Goal: Information Seeking & Learning: Learn about a topic

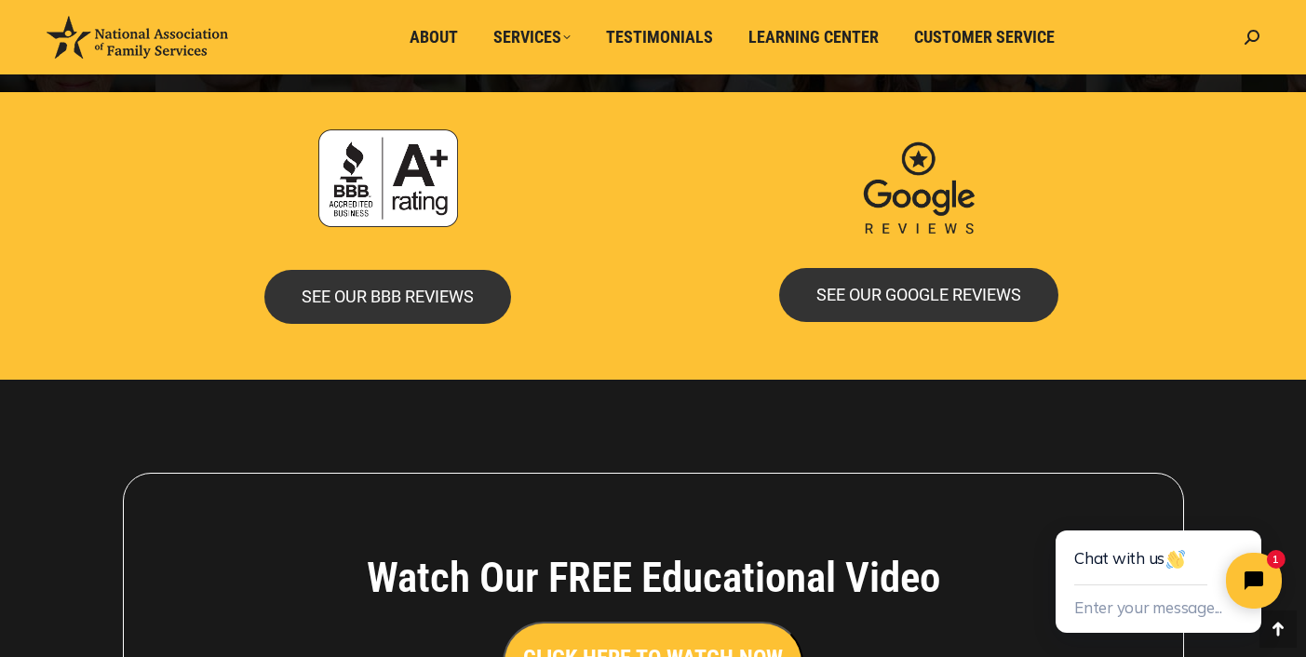
scroll to position [3838, 0]
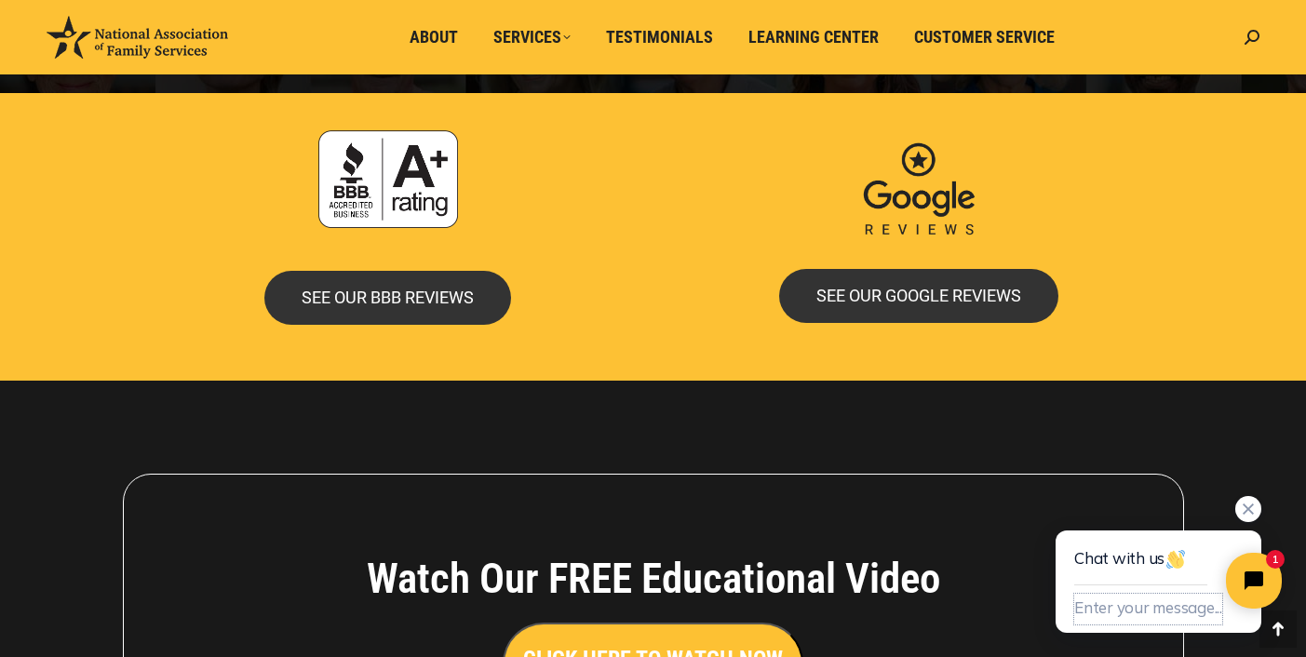
click at [1078, 608] on button "Enter your message..." at bounding box center [1148, 609] width 148 height 31
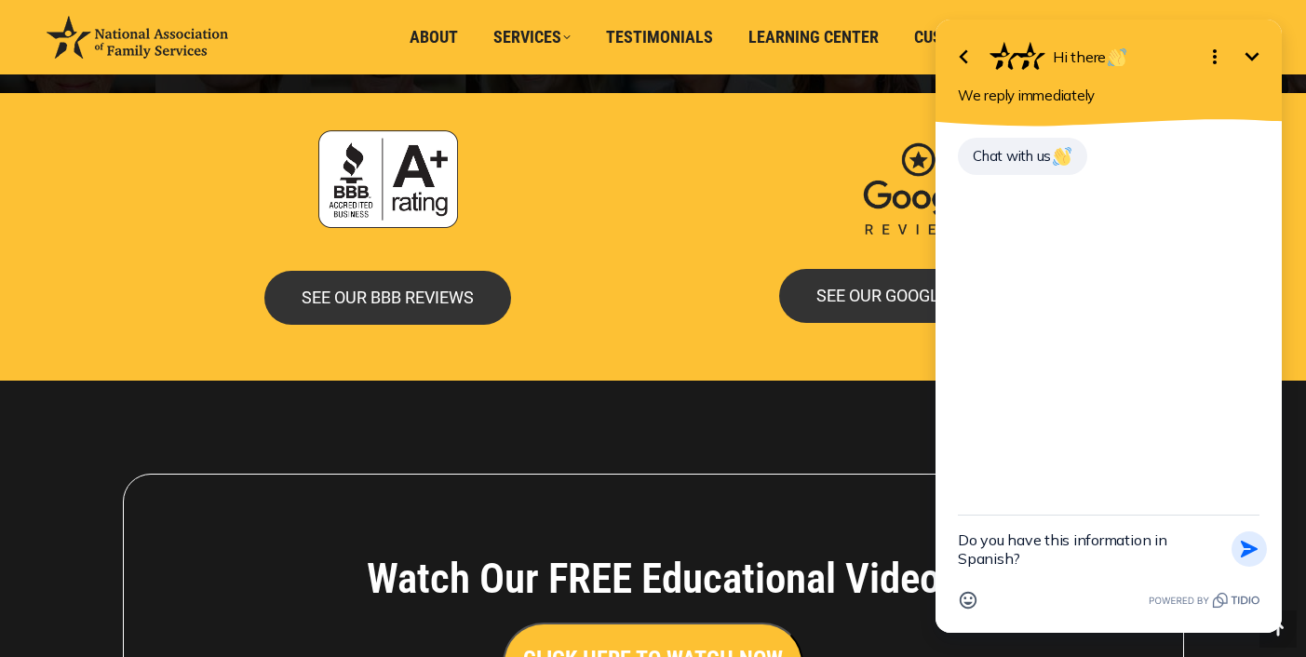
type textarea "Do you have this information in Spanish?"
click at [1248, 549] on icon "button" at bounding box center [1249, 549] width 20 height 20
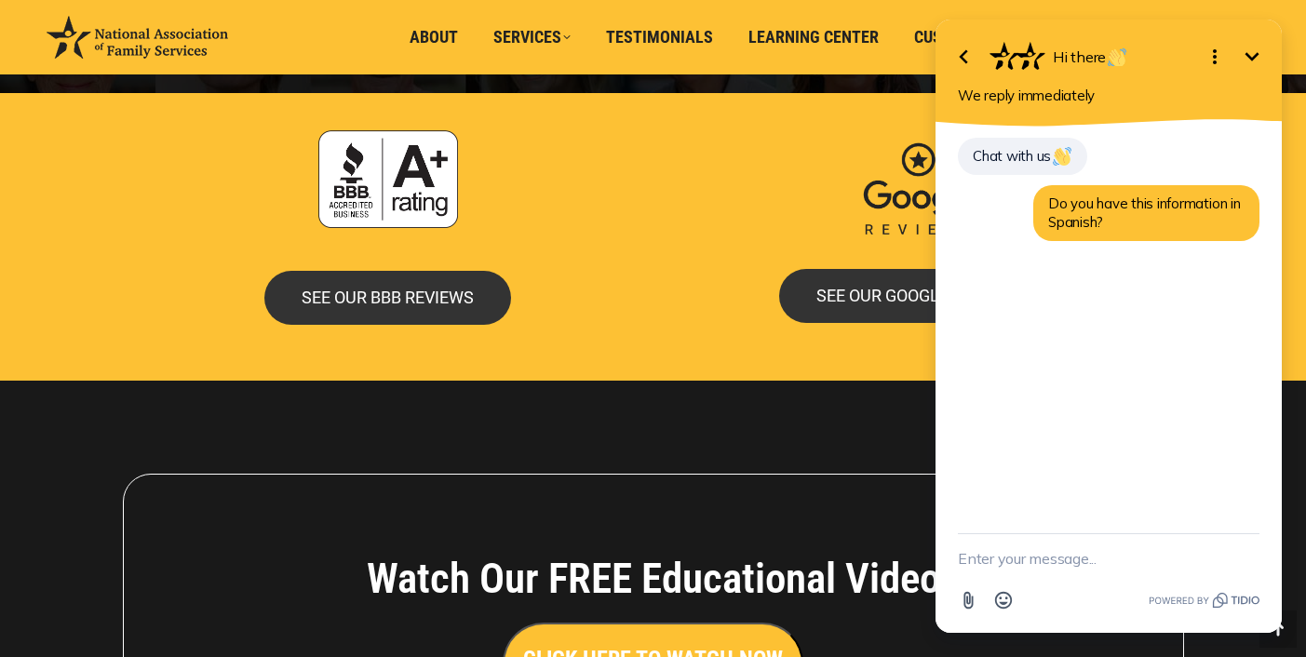
click at [1214, 62] on icon "Open options" at bounding box center [1215, 56] width 4 height 15
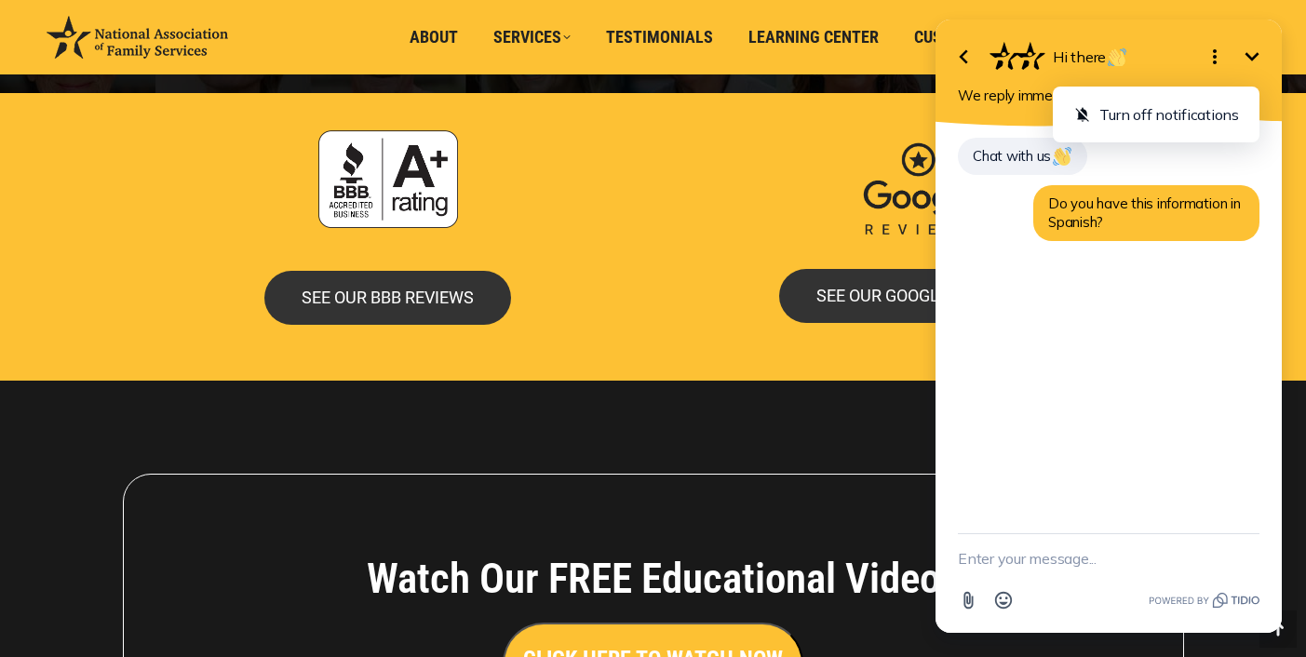
click at [1214, 62] on icon "Close options" at bounding box center [1215, 56] width 4 height 15
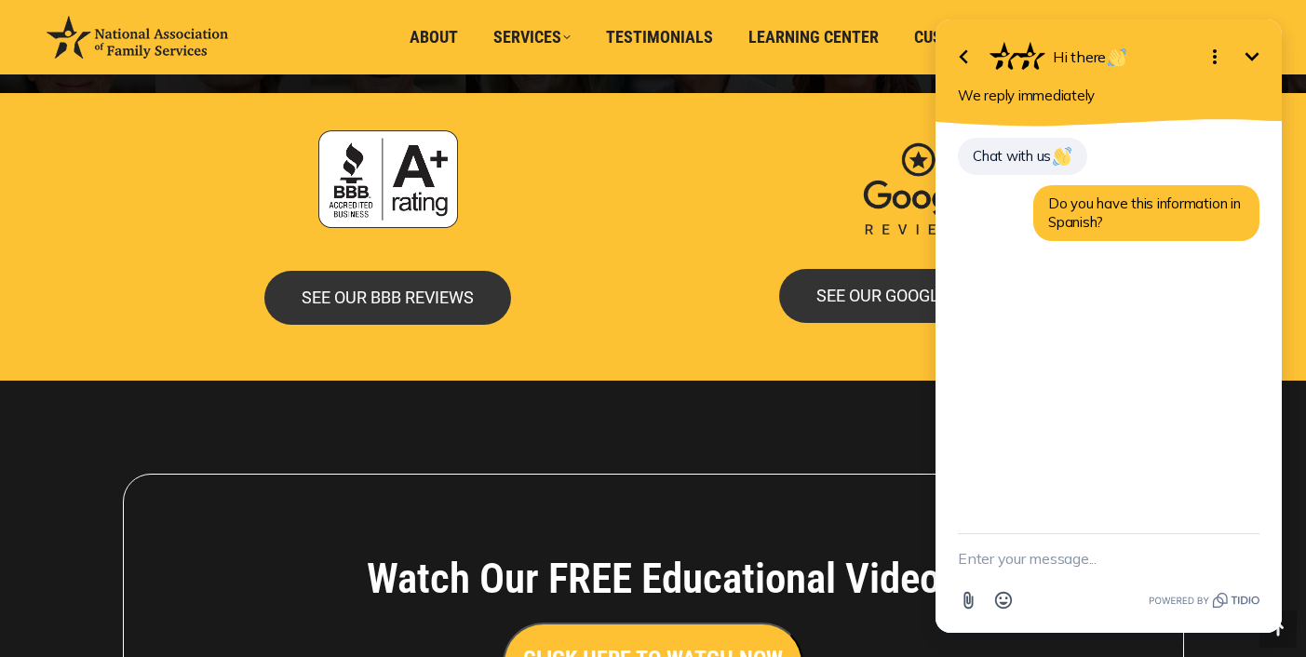
click at [1249, 60] on icon "Minimize" at bounding box center [1252, 57] width 22 height 22
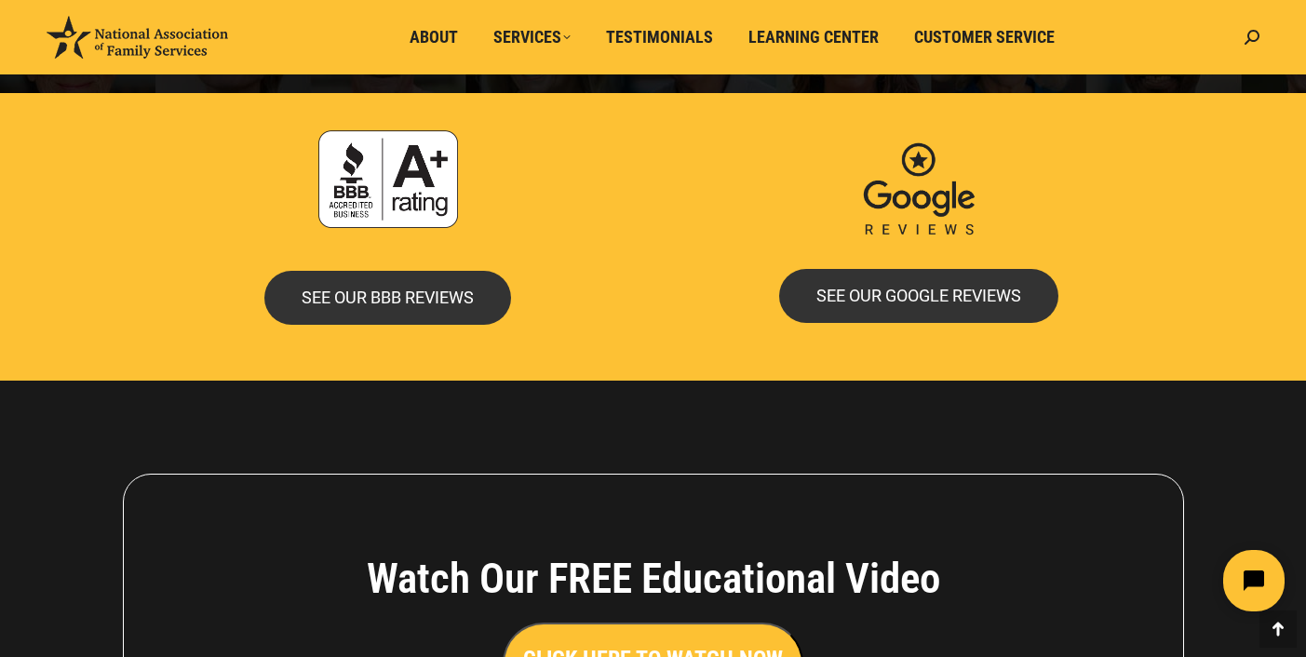
click at [1250, 593] on button "Open chat widget" at bounding box center [1253, 580] width 61 height 61
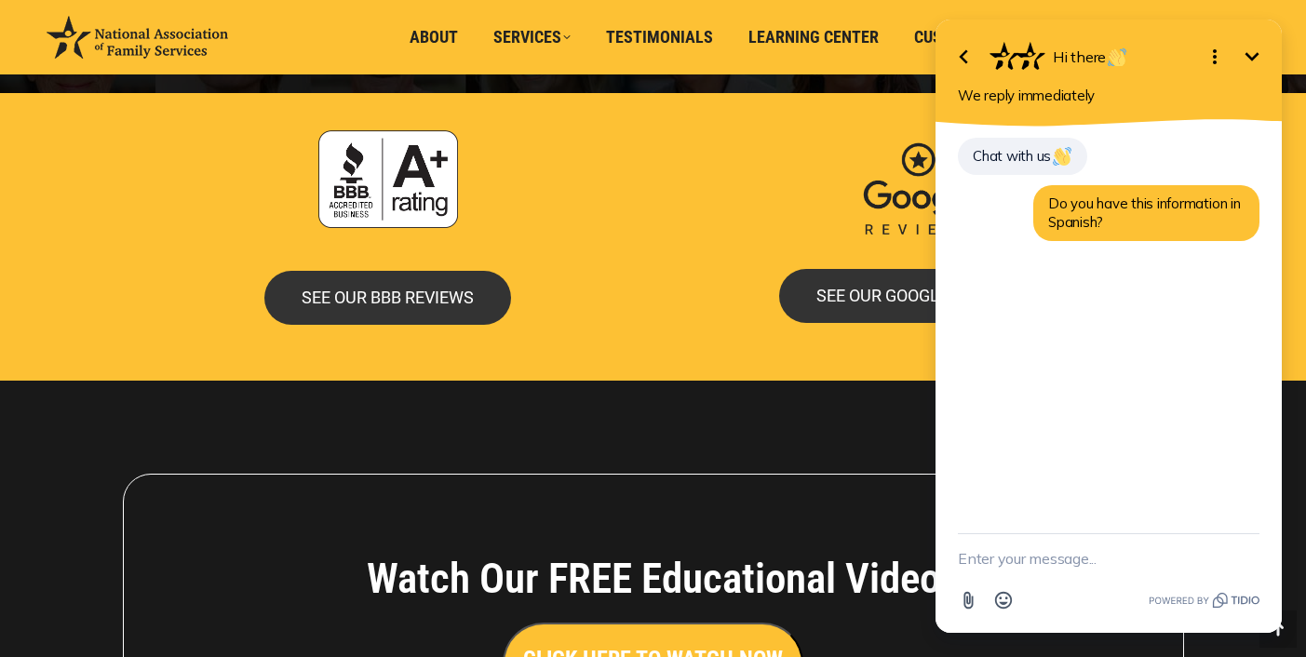
click at [1251, 57] on icon "Minimize" at bounding box center [1252, 57] width 22 height 22
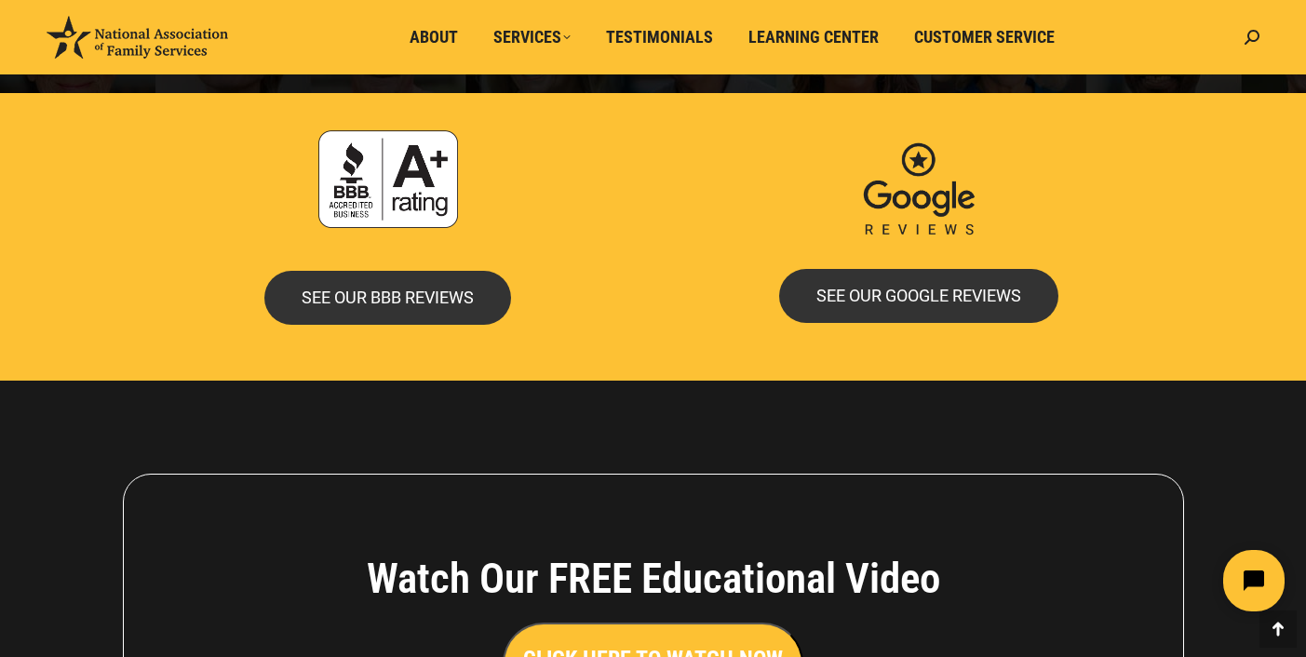
click at [1245, 587] on icon "Open chat widget" at bounding box center [1254, 581] width 24 height 24
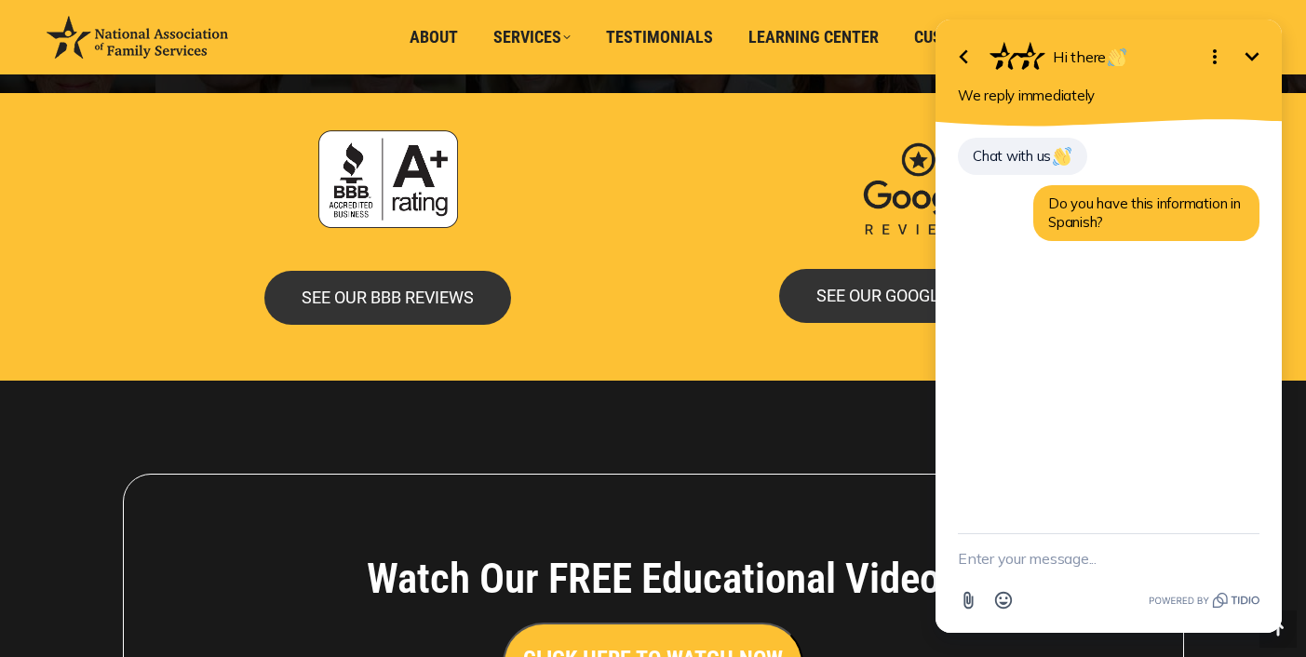
click at [909, 154] on img at bounding box center [919, 190] width 140 height 121
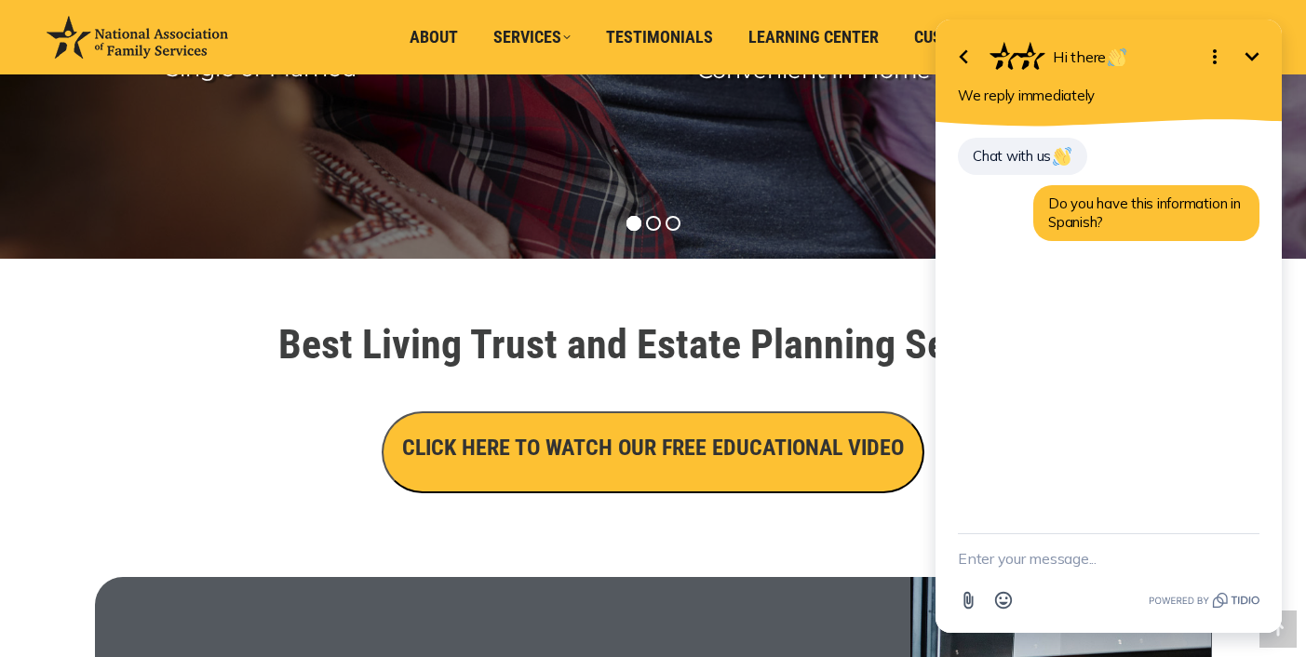
scroll to position [438, 0]
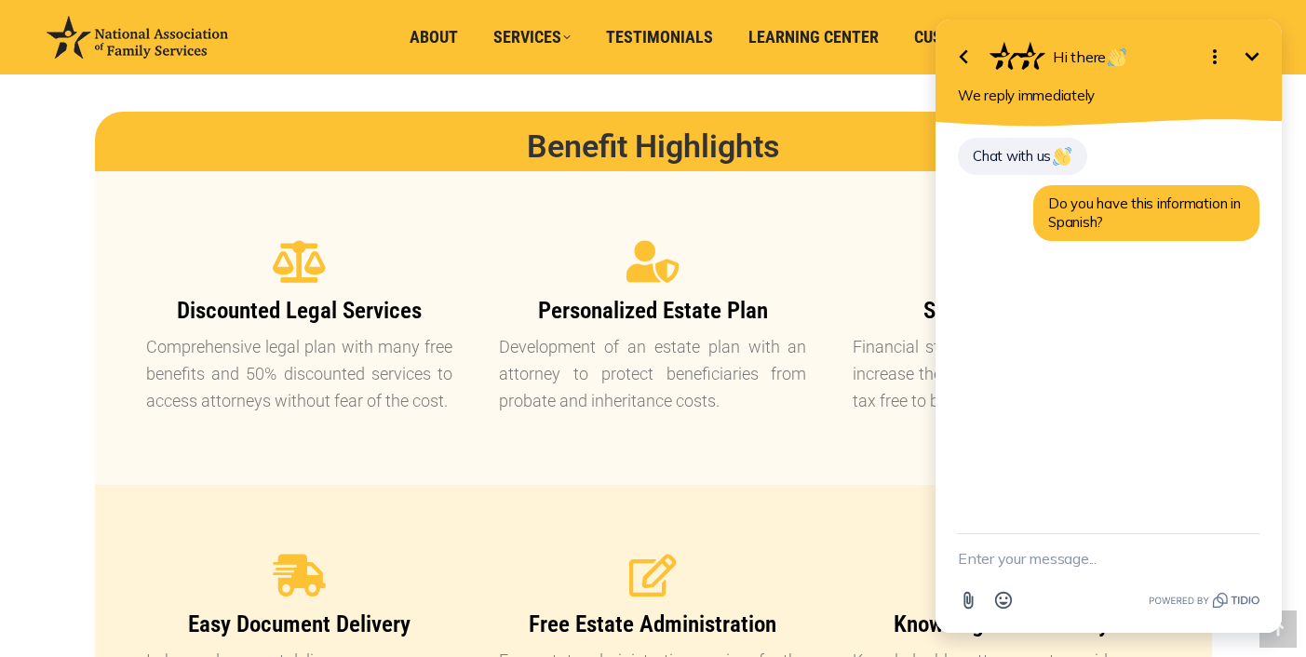
scroll to position [1479, 0]
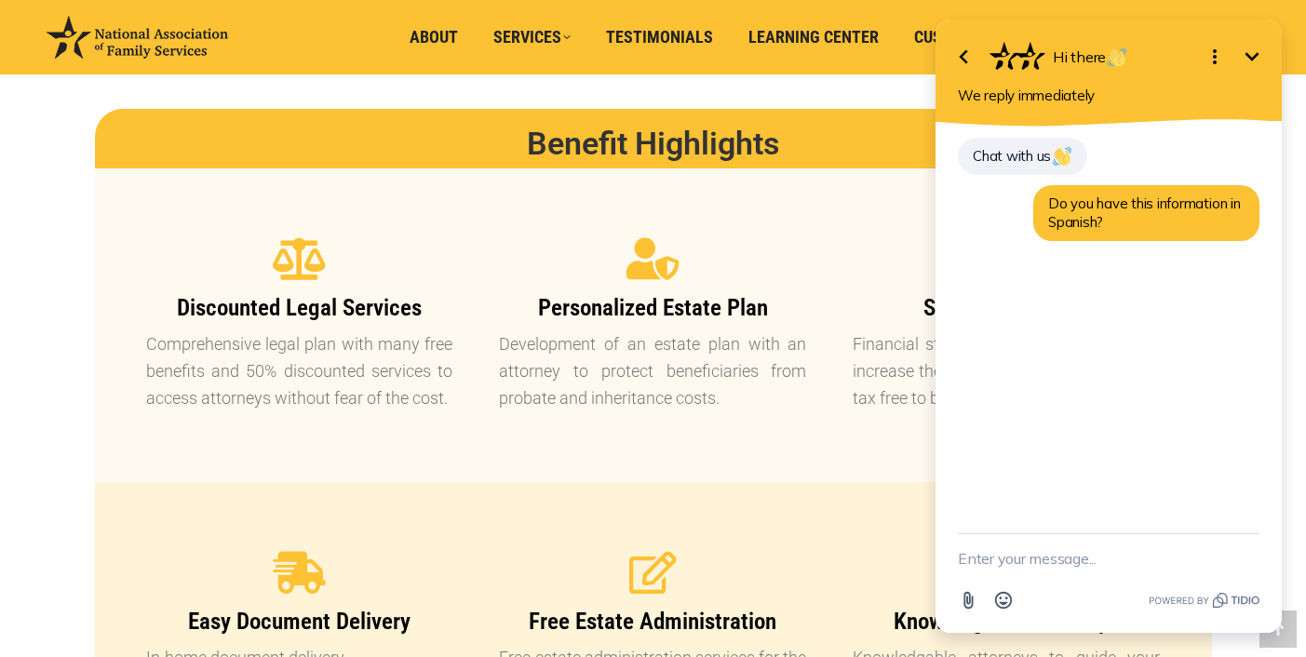
click at [965, 56] on icon "button" at bounding box center [963, 57] width 22 height 22
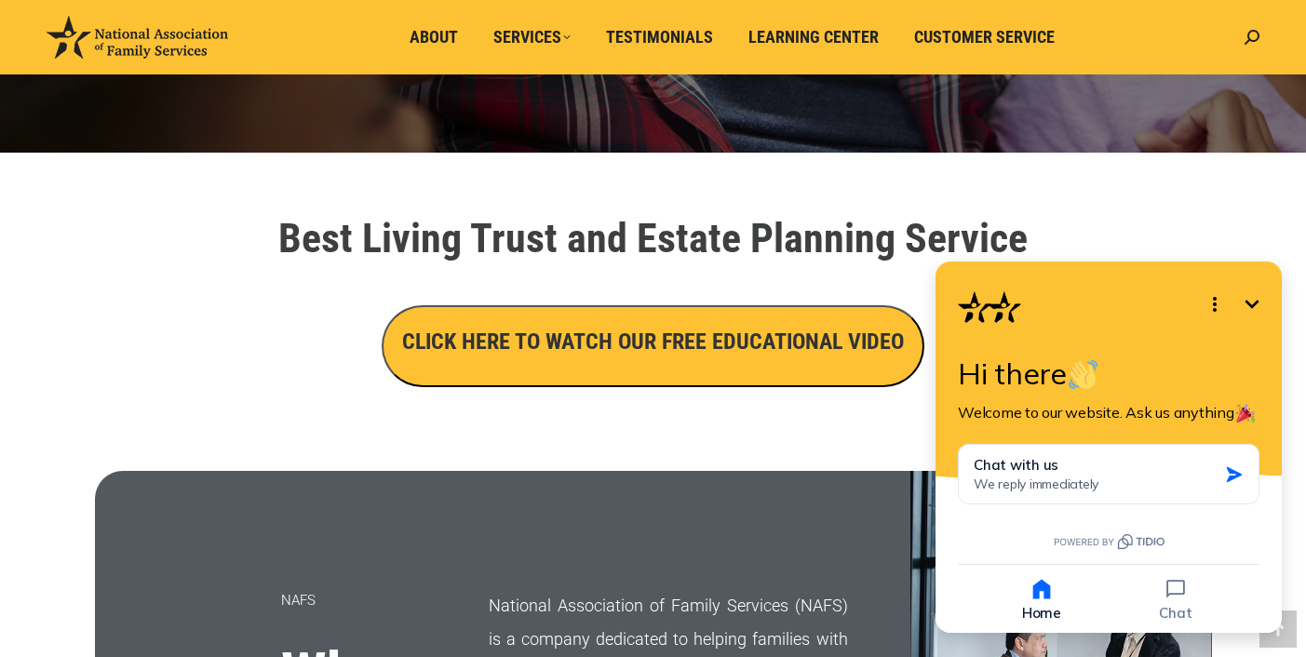
scroll to position [0, 0]
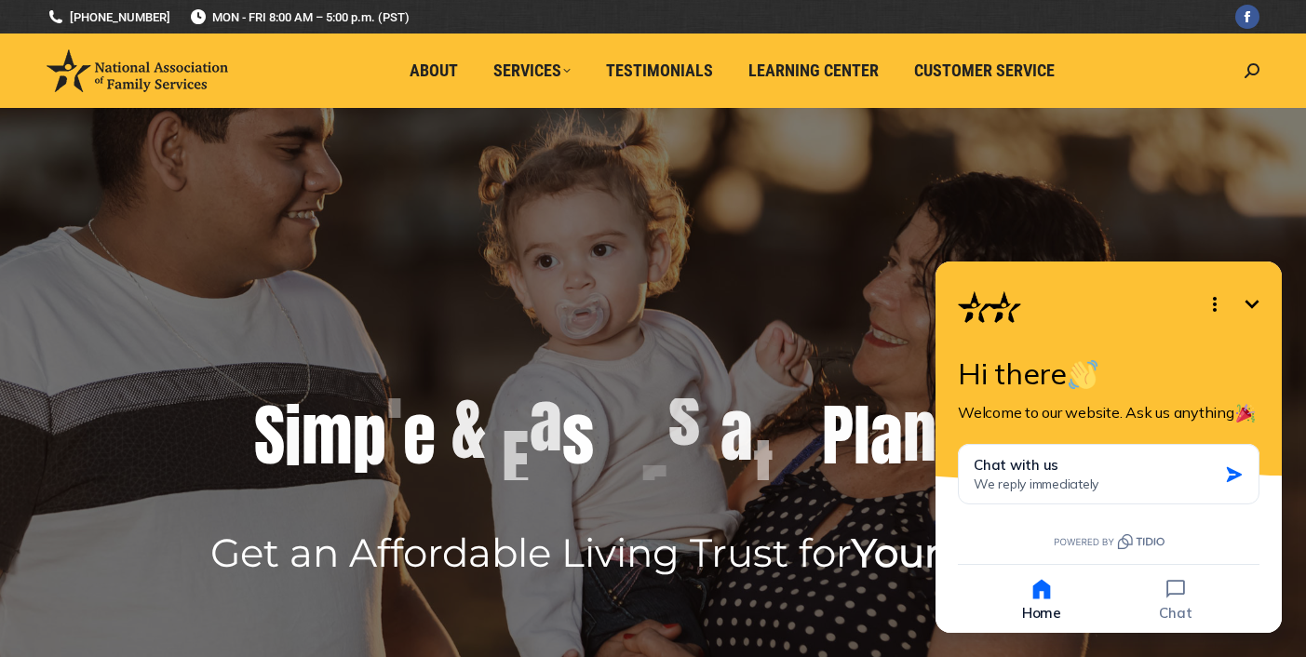
click at [1046, 610] on button "Home" at bounding box center [1042, 599] width 130 height 46
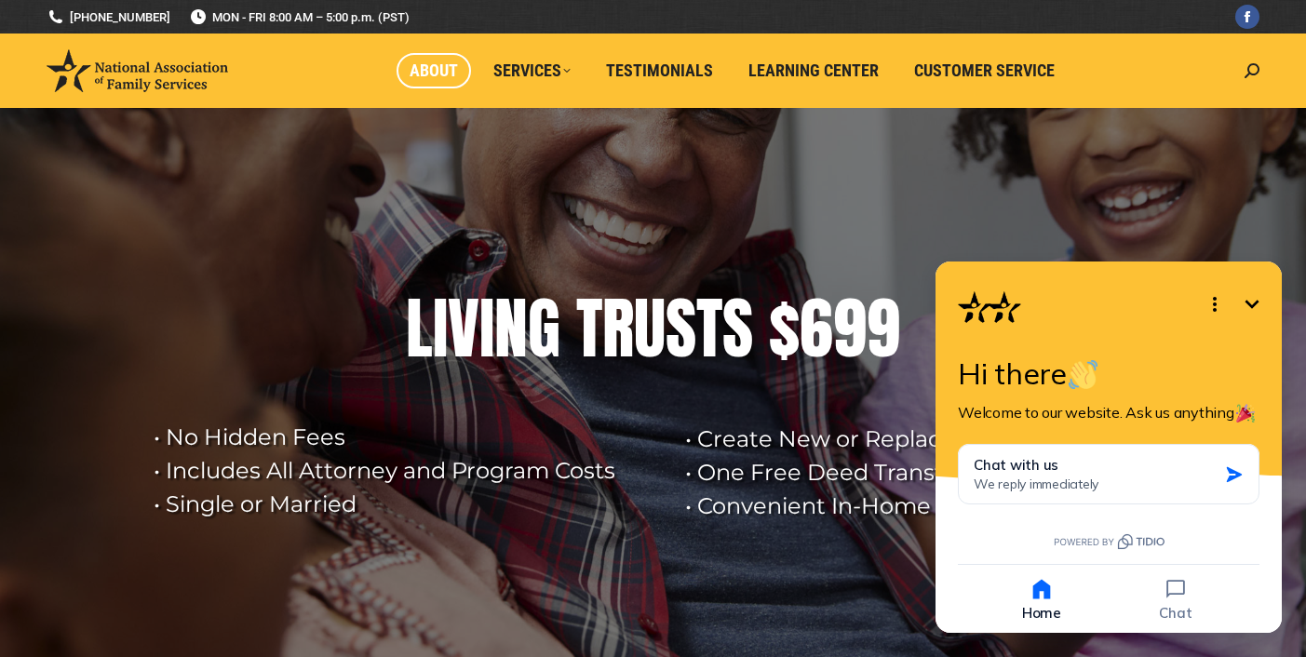
click at [450, 75] on span "About" at bounding box center [434, 71] width 48 height 20
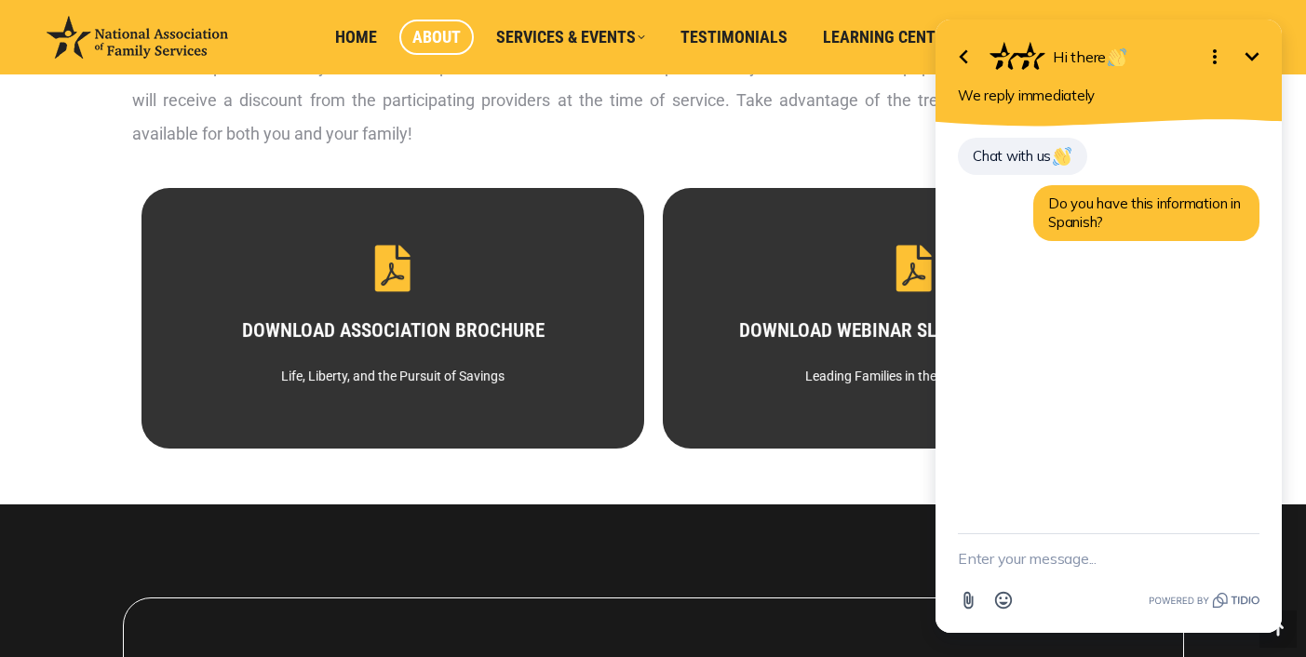
scroll to position [953, 0]
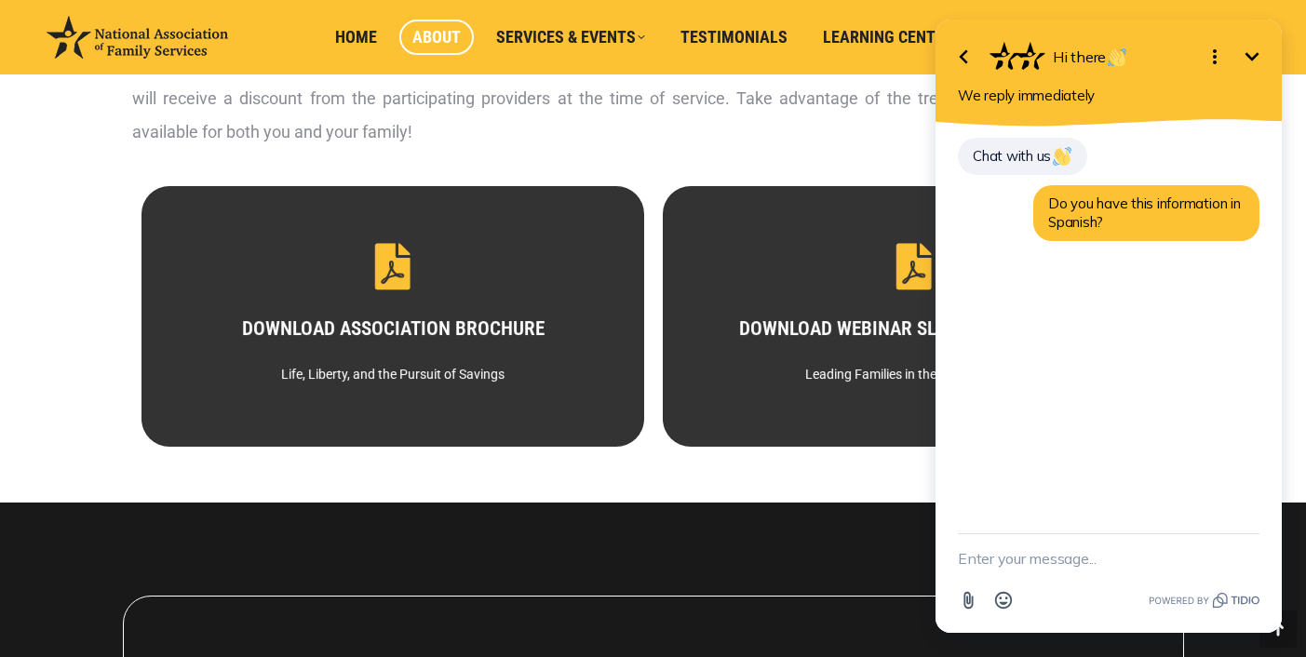
click at [961, 57] on icon "button" at bounding box center [963, 57] width 8 height 14
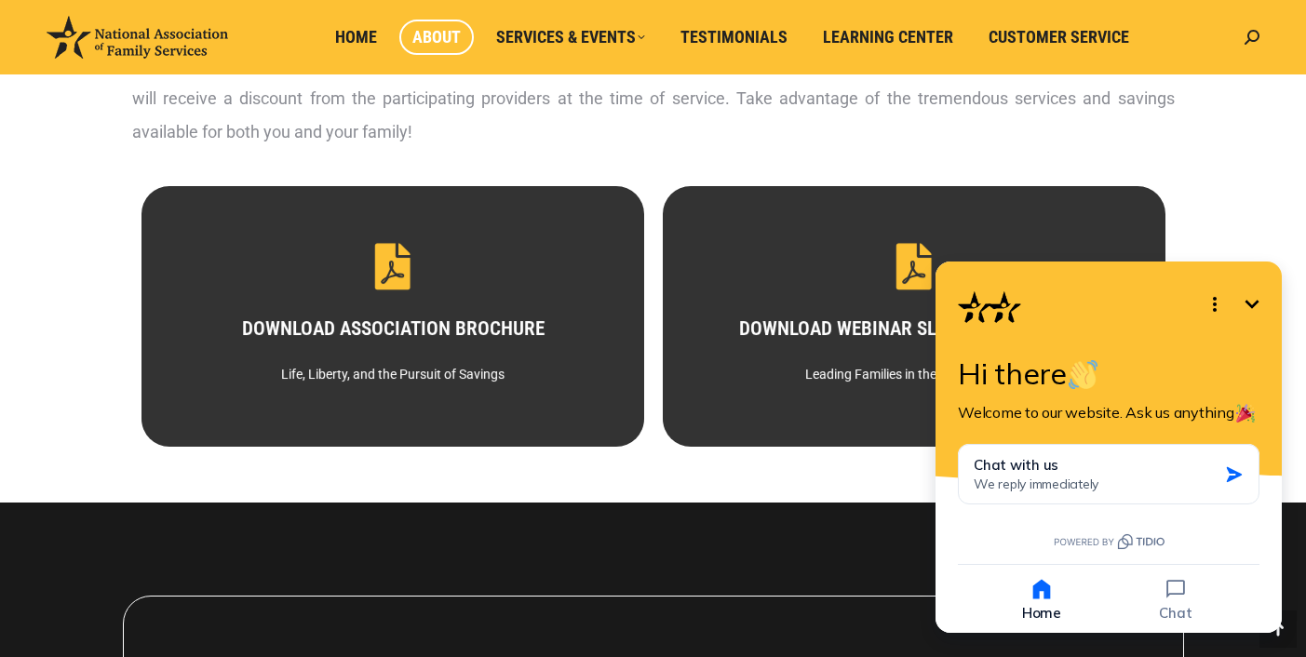
click at [1254, 305] on icon "Minimize" at bounding box center [1253, 304] width 14 height 8
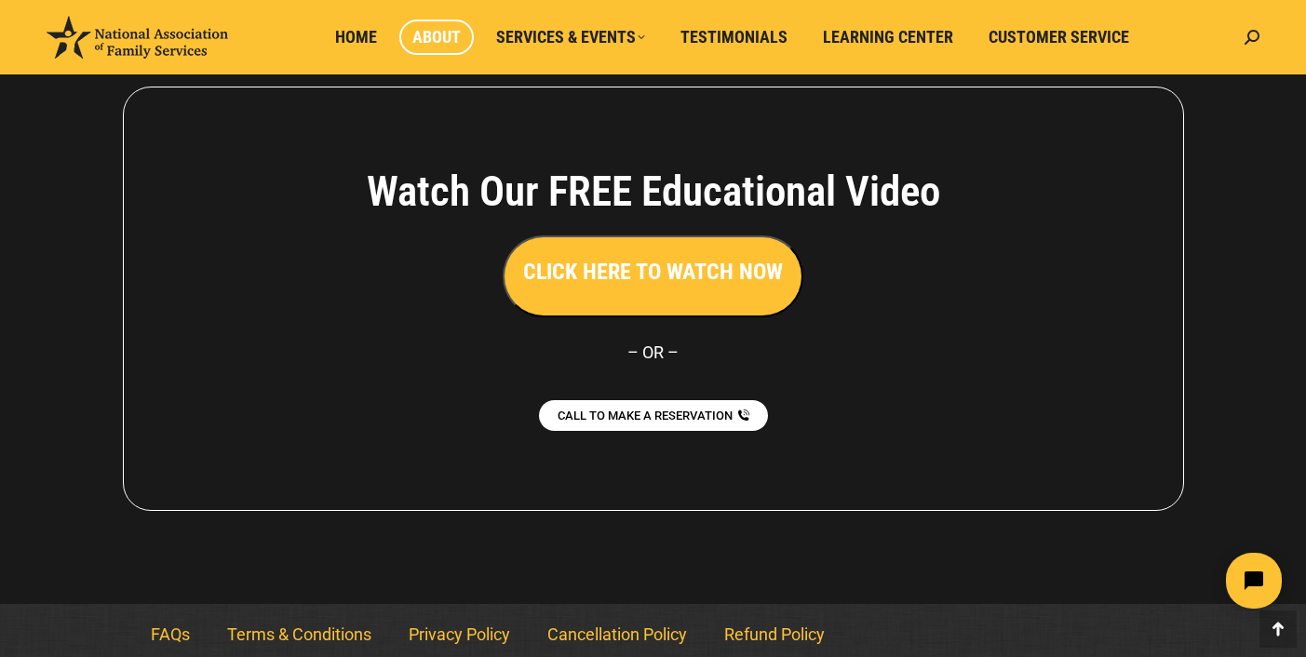
scroll to position [1471, 0]
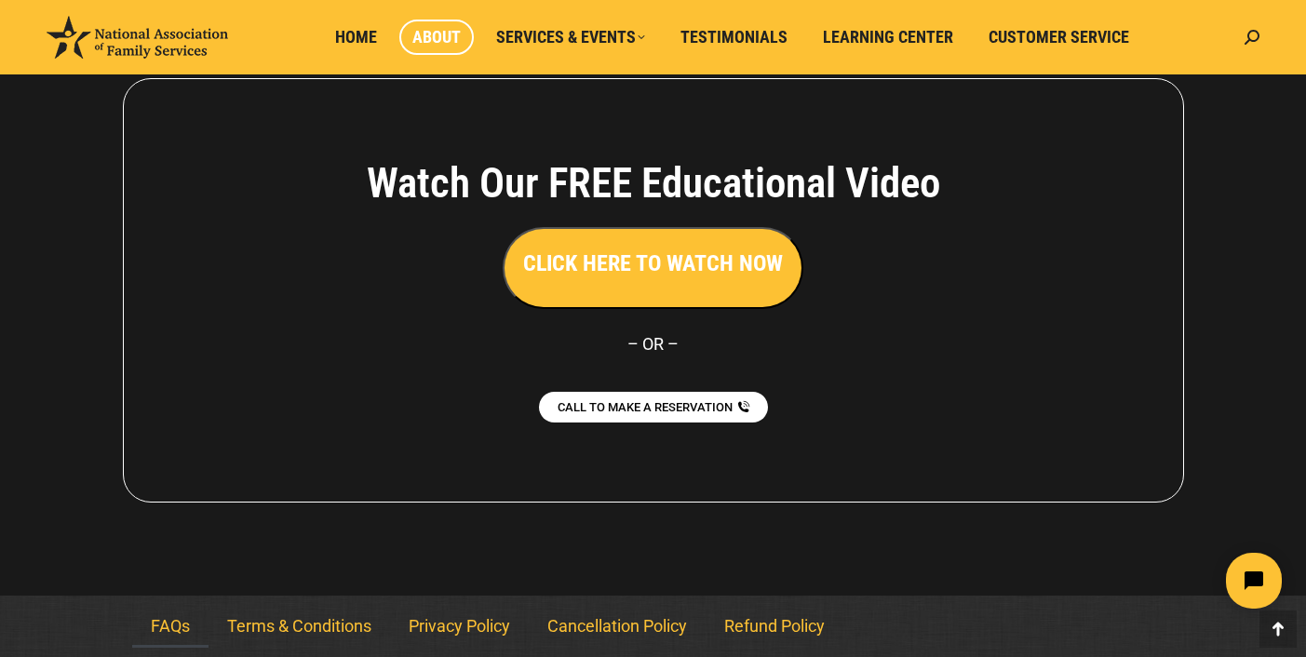
click at [173, 624] on link "FAQs" at bounding box center [170, 626] width 76 height 43
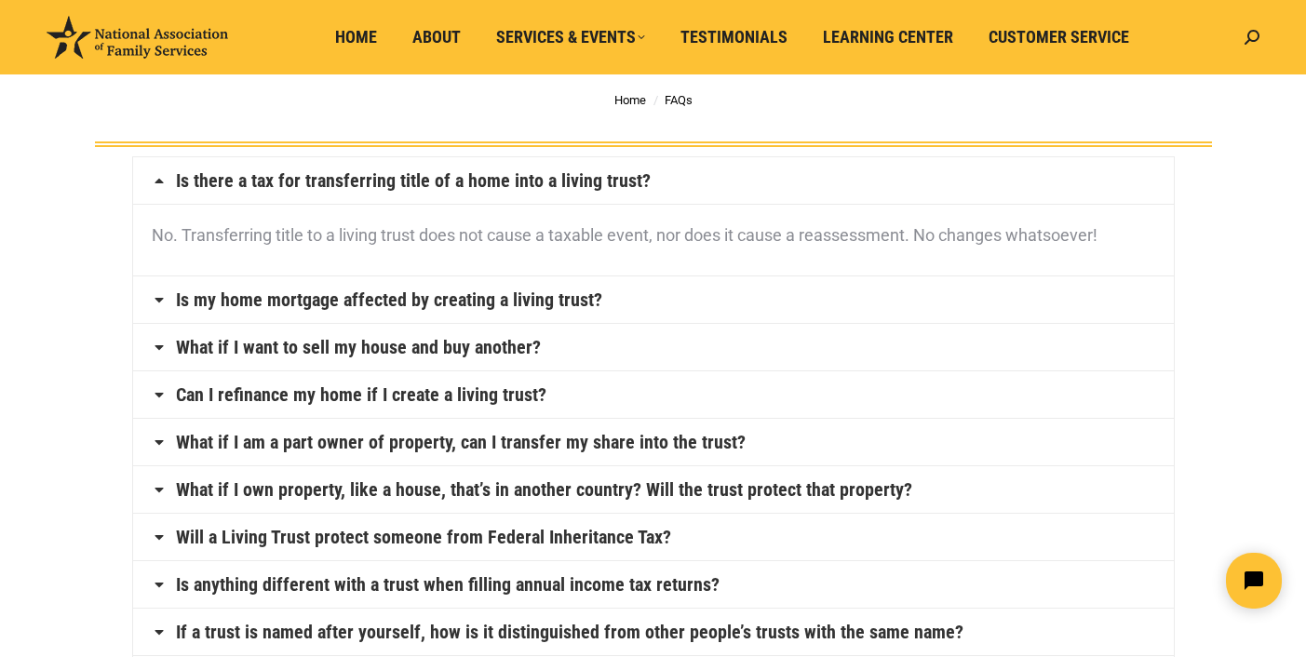
scroll to position [114, 0]
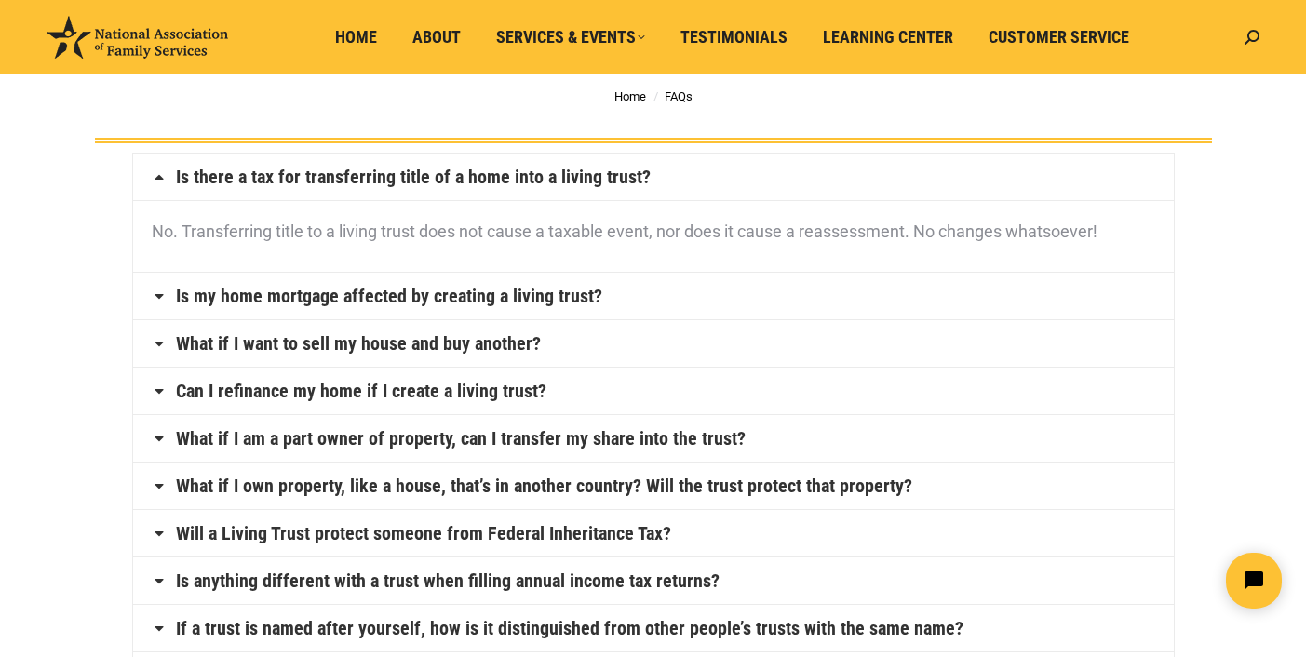
click at [341, 297] on link "Is my home mortgage affected by creating a living trust?" at bounding box center [389, 296] width 426 height 19
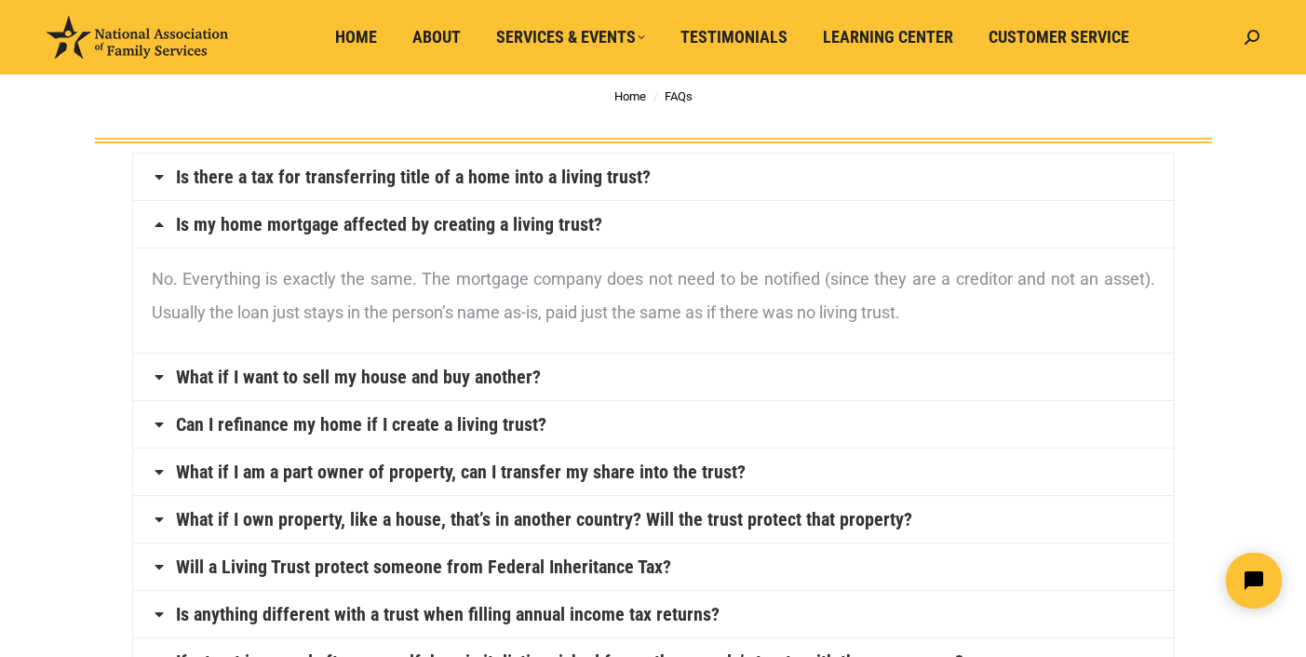
click at [470, 381] on link "What if I want to sell my house and buy another?" at bounding box center [358, 377] width 365 height 19
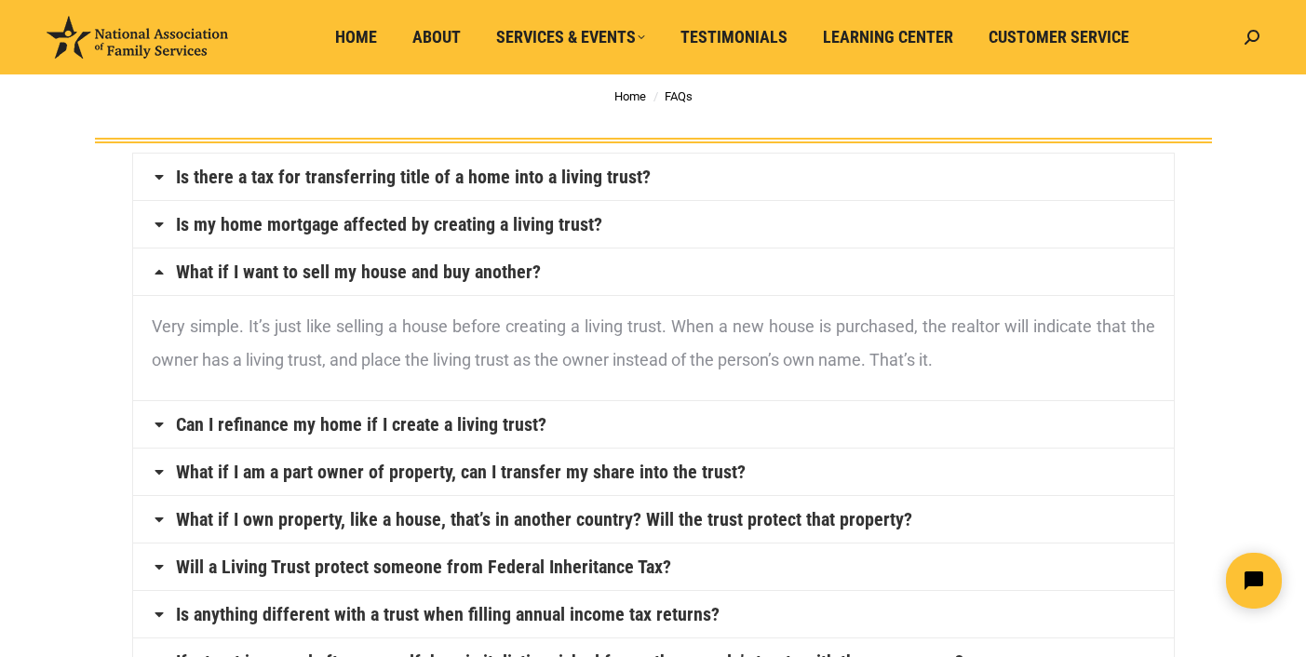
click at [438, 425] on link "Can I refinance my home if I create a living trust?" at bounding box center [361, 424] width 371 height 19
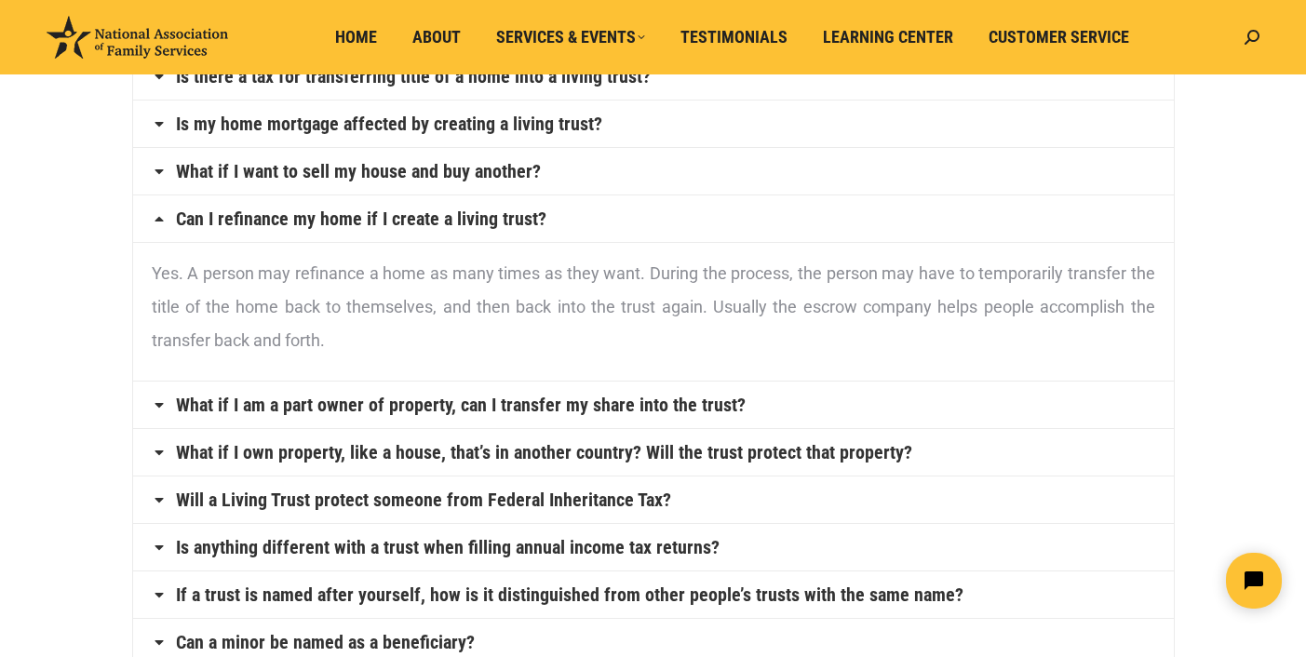
scroll to position [223, 0]
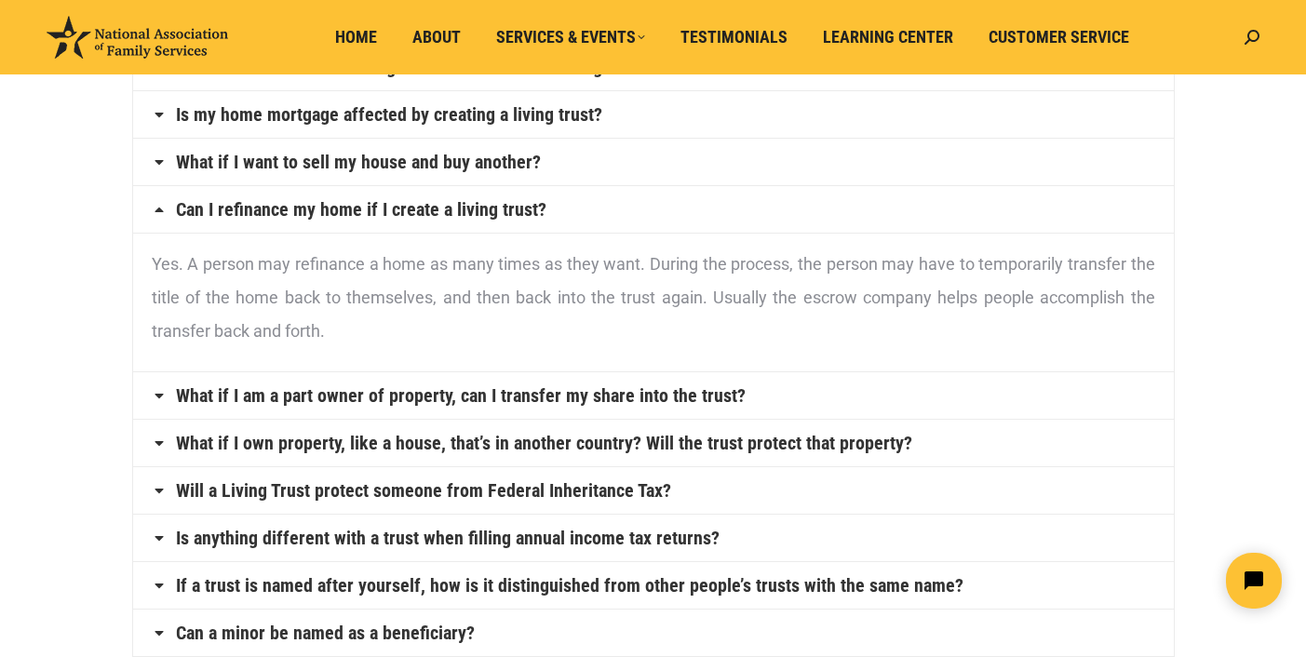
click at [584, 492] on link "Will a Living Trust protect someone from Federal Inheritance Tax?" at bounding box center [423, 490] width 495 height 19
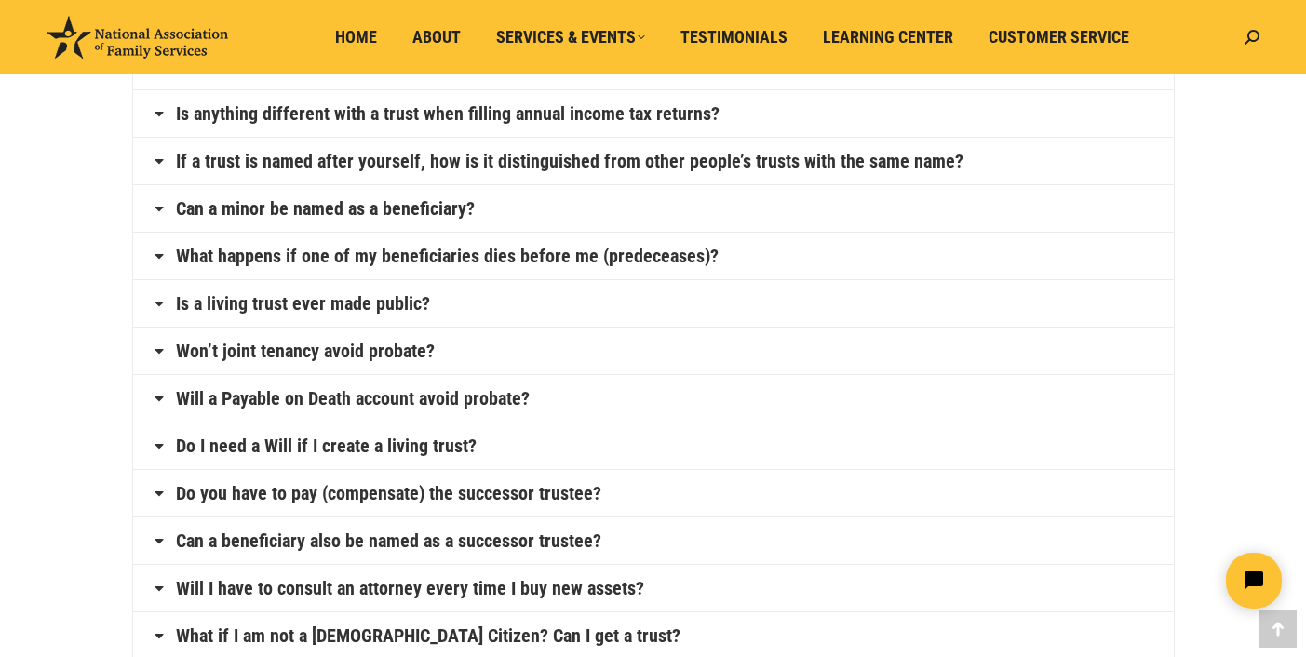
scroll to position [616, 0]
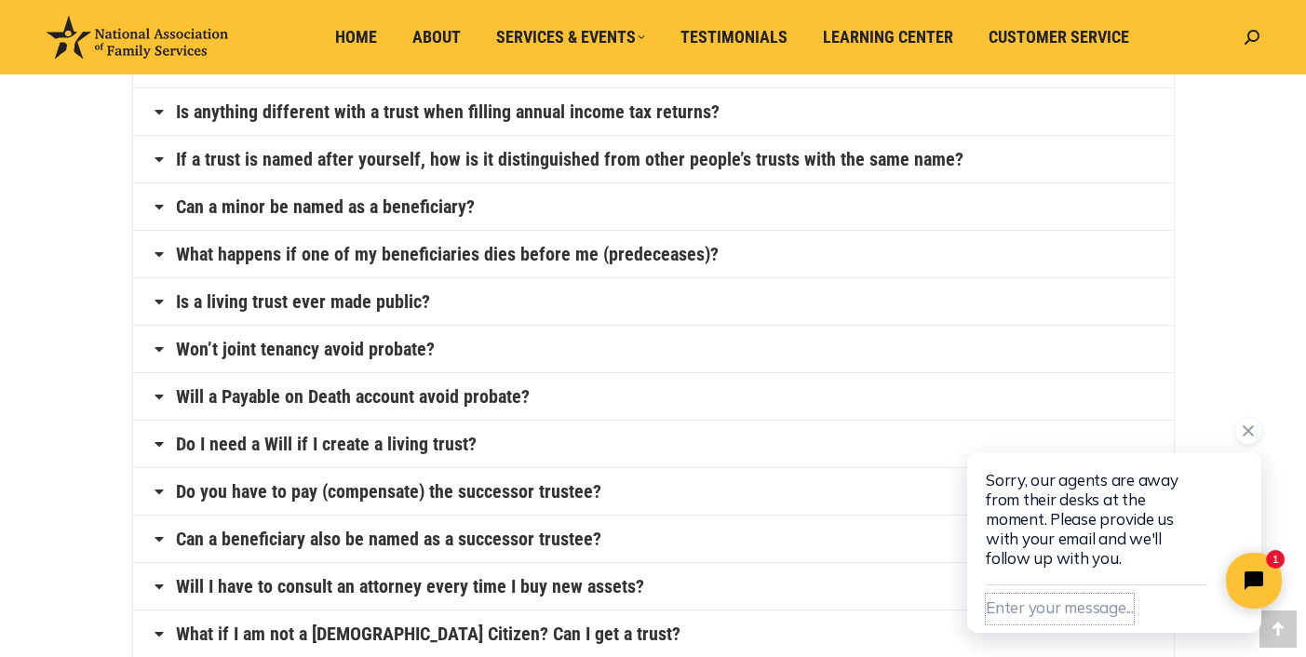
click at [1040, 601] on button "Enter your message..." at bounding box center [1060, 609] width 148 height 31
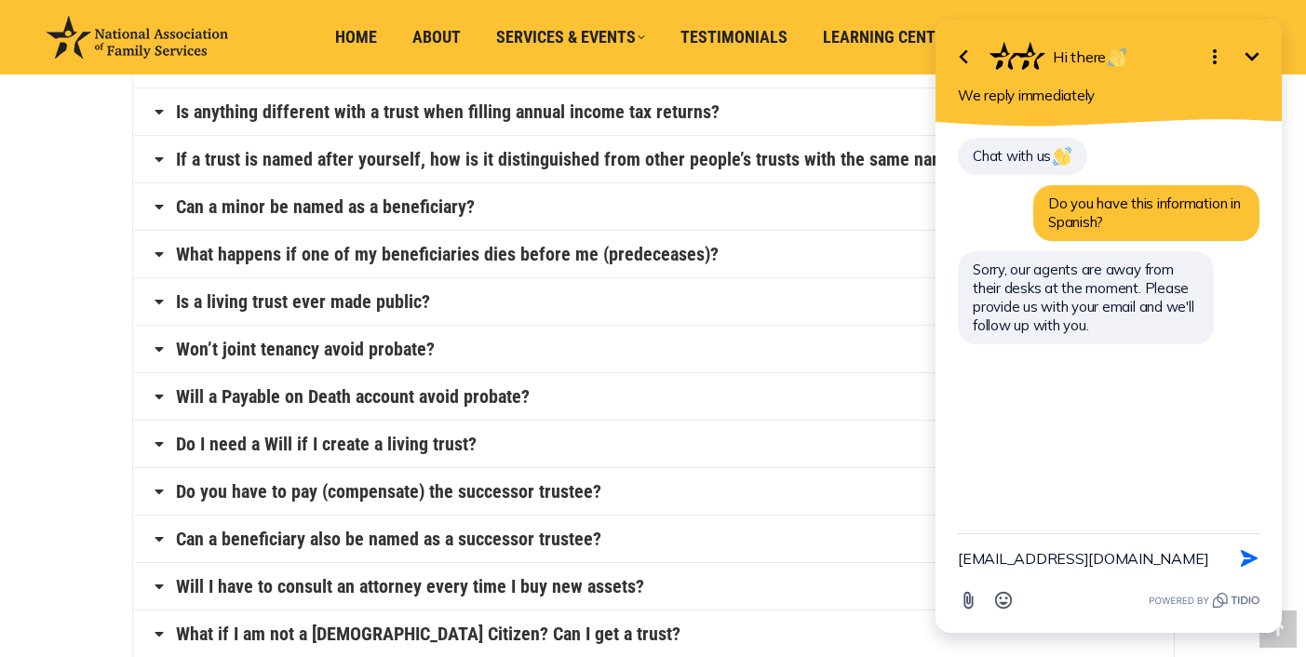
type textarea "Mardeli51@hotmail.com"
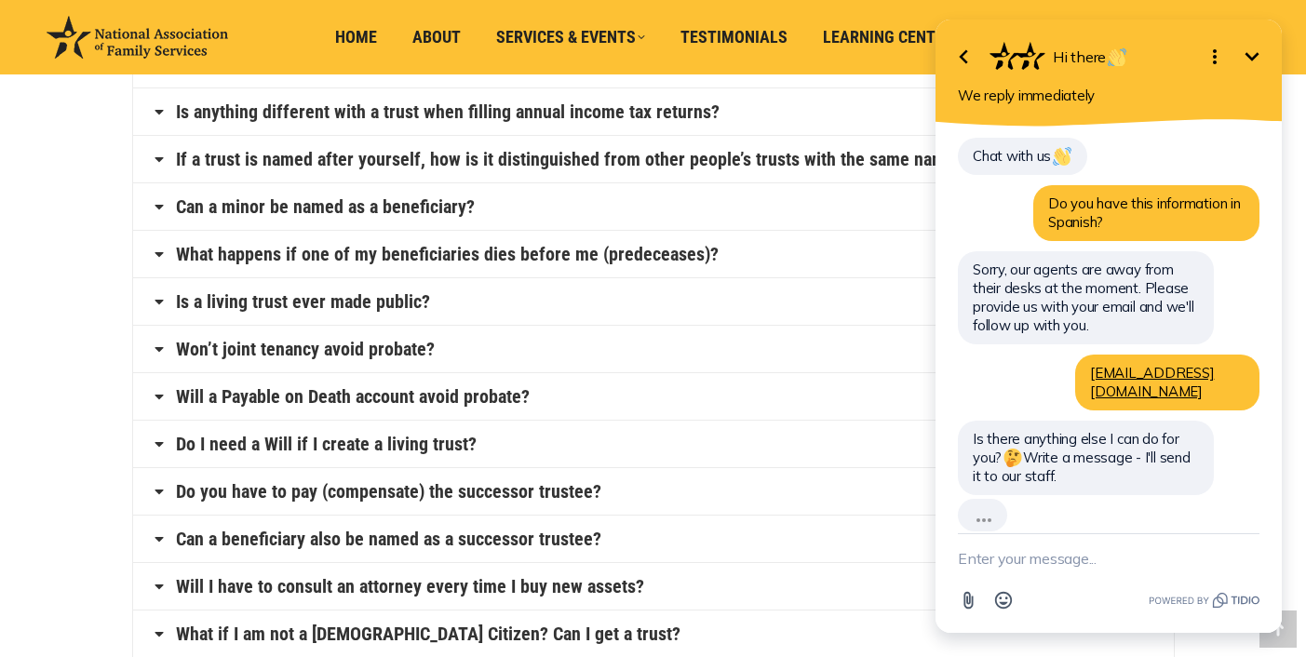
scroll to position [0, 0]
type textarea "Thank you"
click at [1247, 559] on icon "button" at bounding box center [1249, 558] width 20 height 20
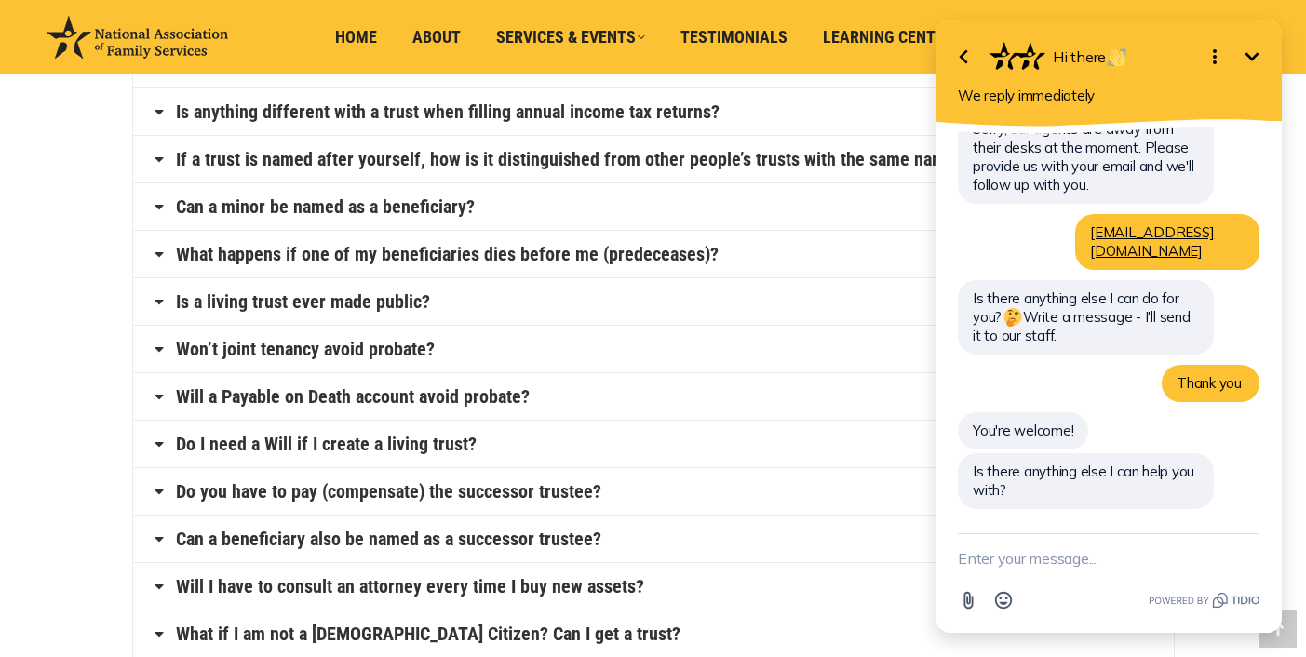
scroll to position [123, 0]
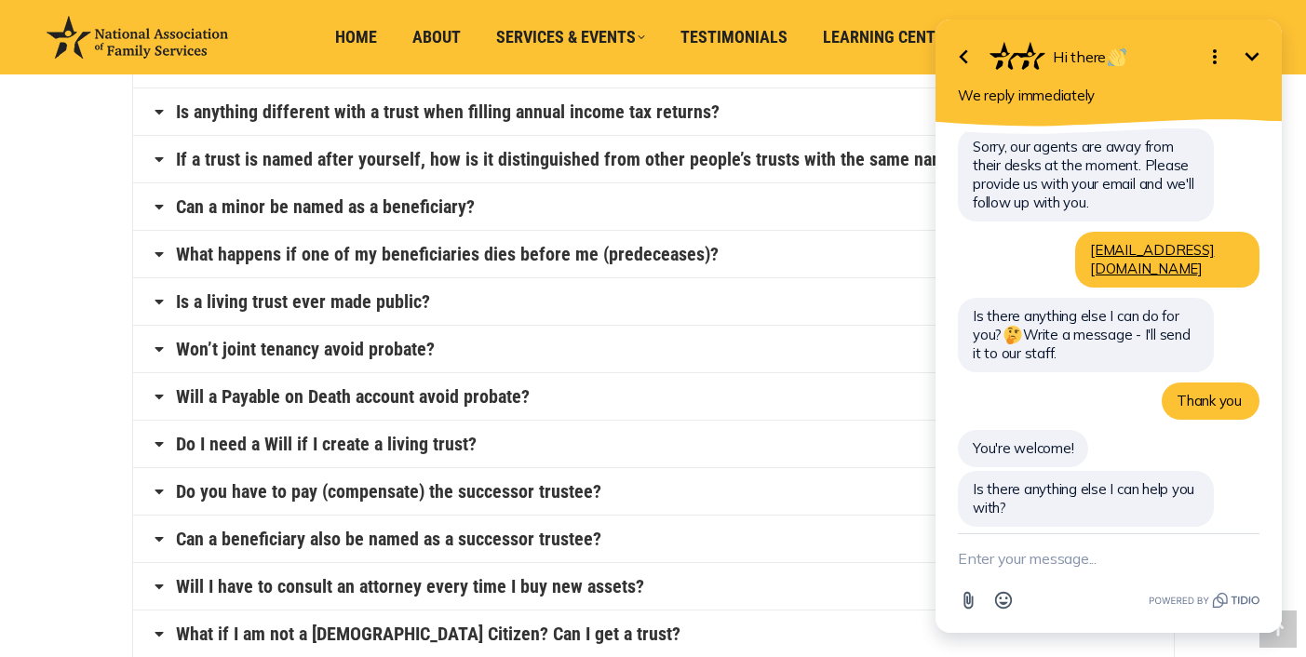
click at [375, 448] on link "Do I need a Will if I create a living trust?" at bounding box center [326, 444] width 301 height 19
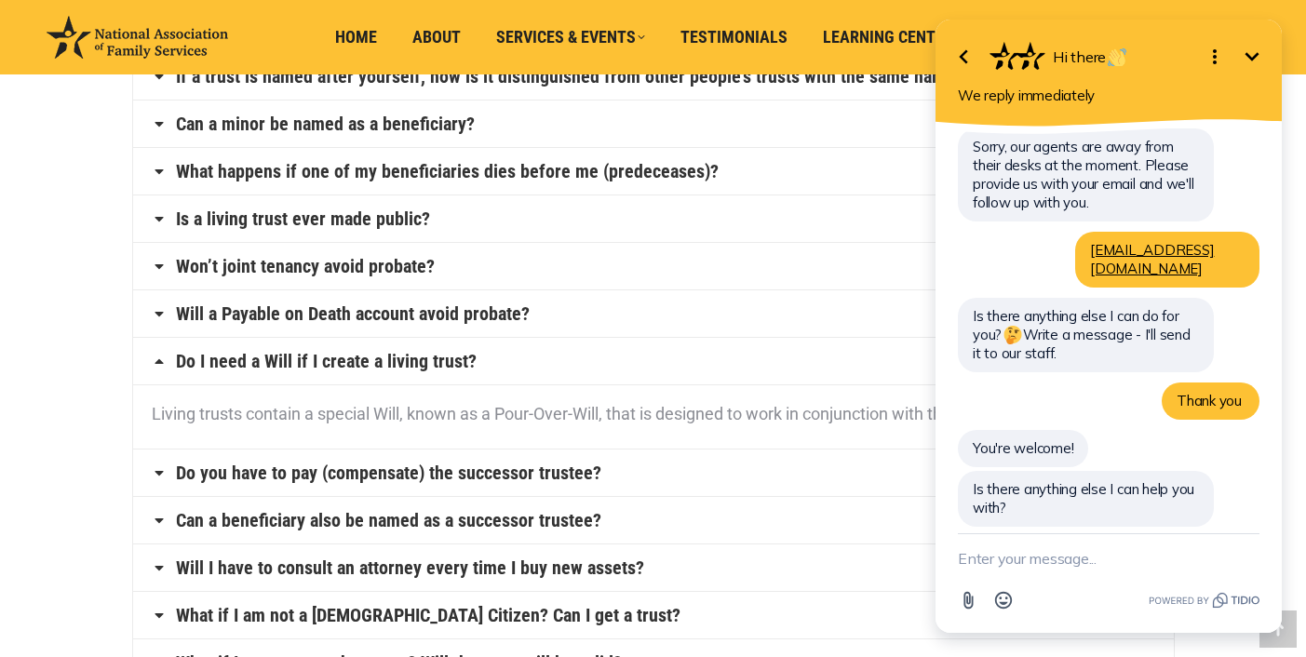
scroll to position [603, 0]
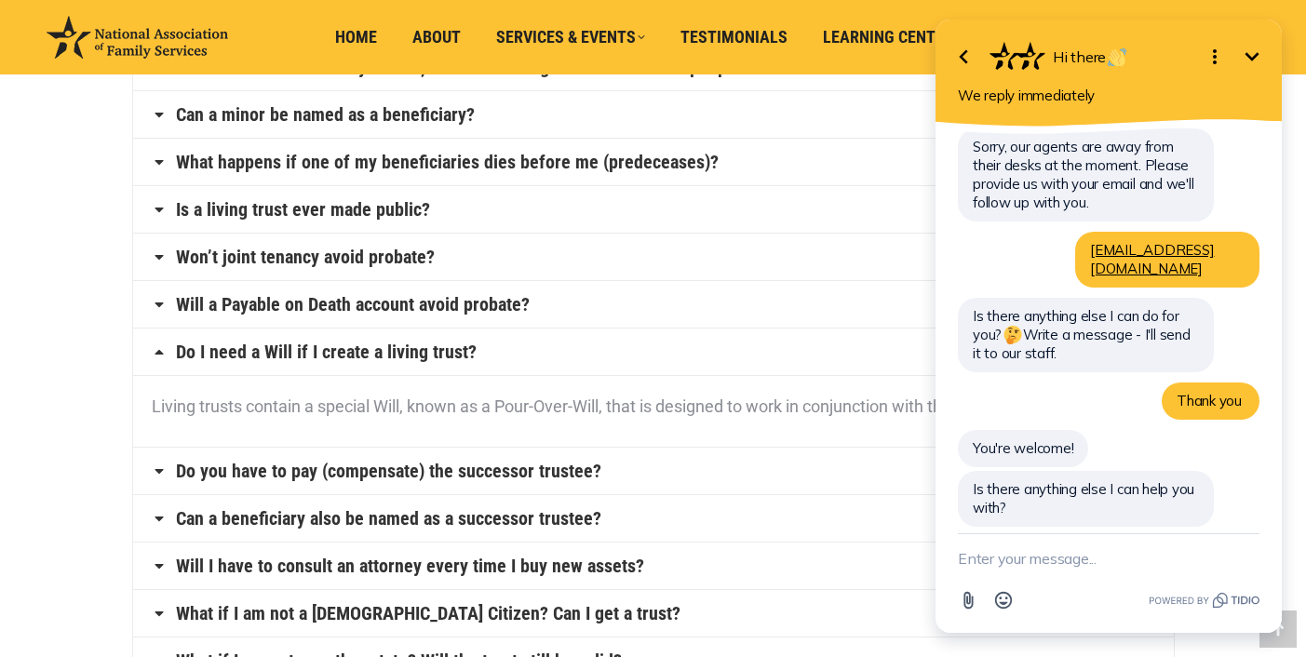
click at [1260, 52] on icon "Minimize" at bounding box center [1252, 57] width 22 height 22
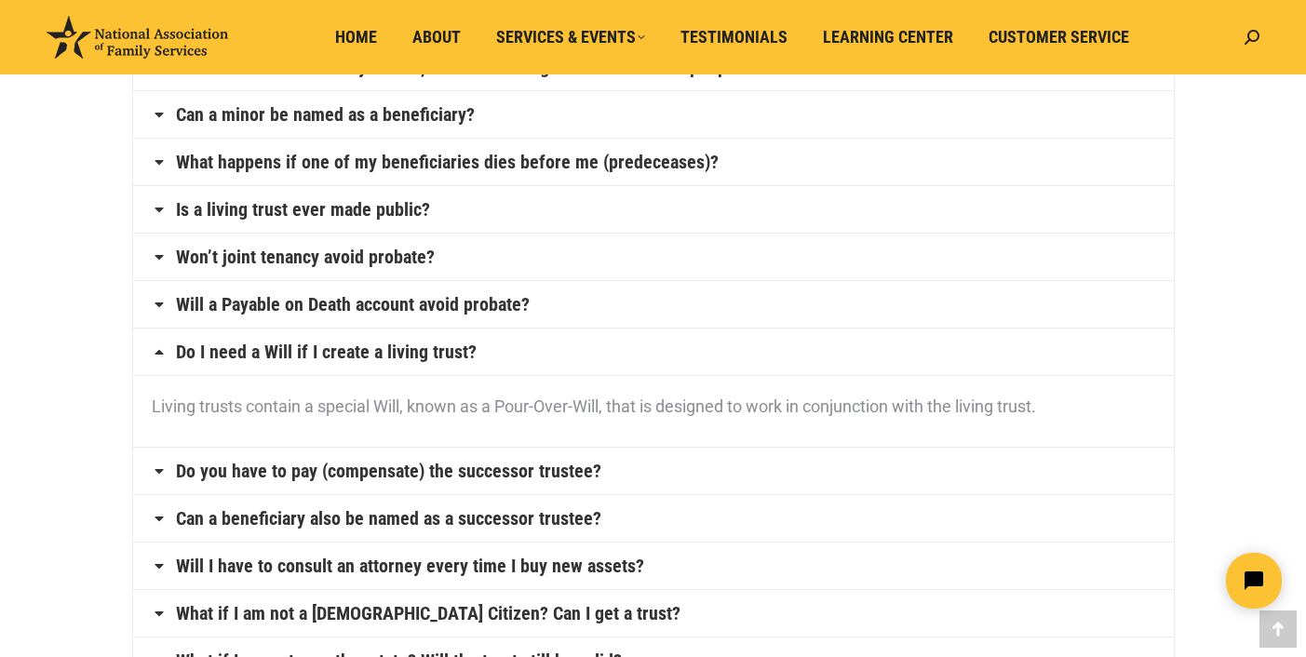
click at [560, 472] on link "Do you have to pay (compensate) the successor trustee?" at bounding box center [388, 471] width 425 height 19
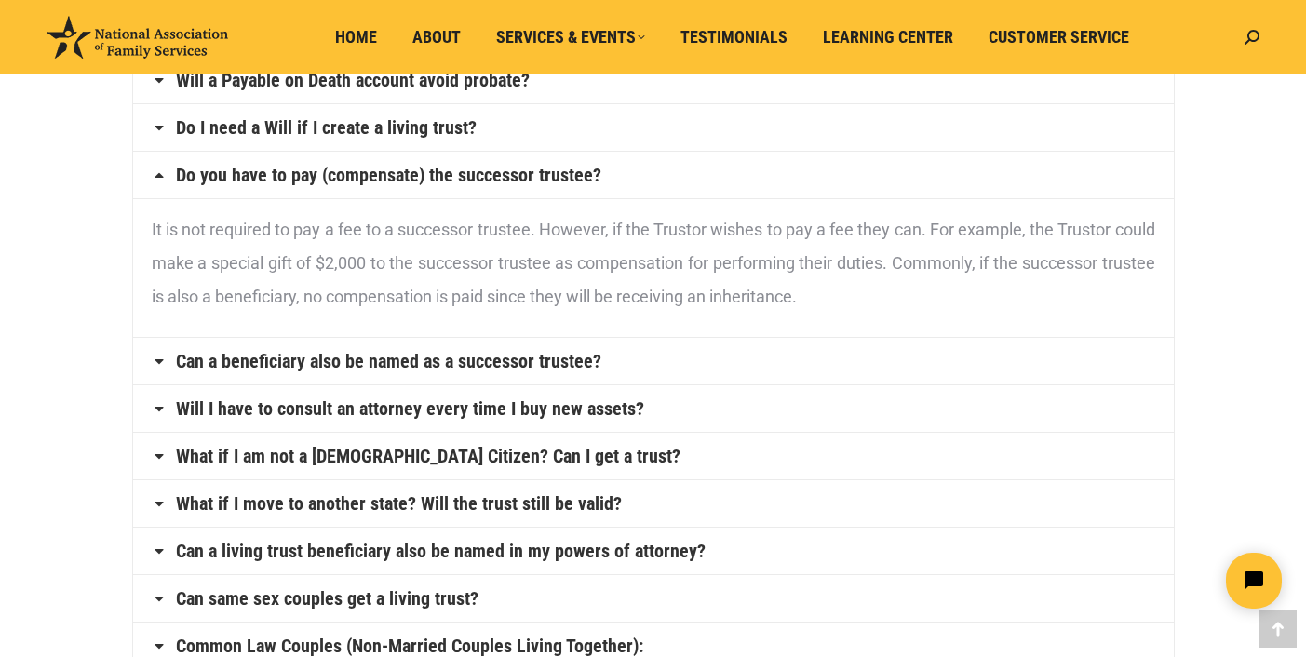
scroll to position [835, 0]
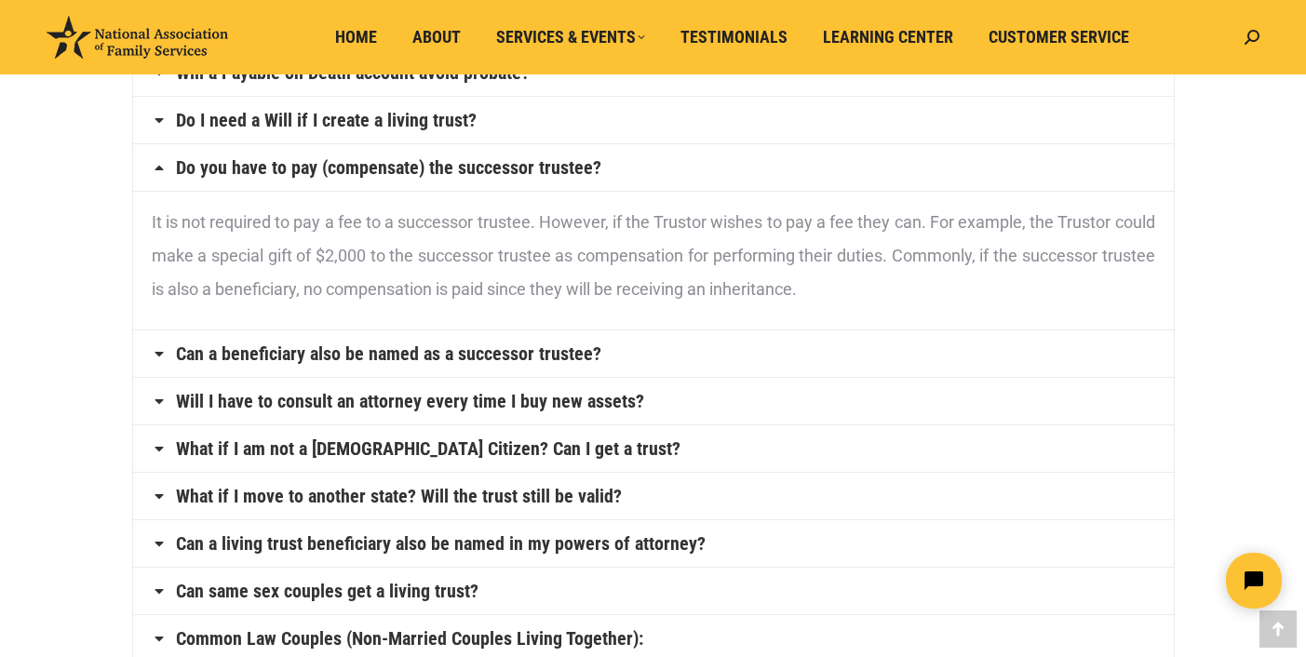
click at [544, 349] on link "Can a beneficiary also be named as a successor trustee?" at bounding box center [388, 353] width 425 height 19
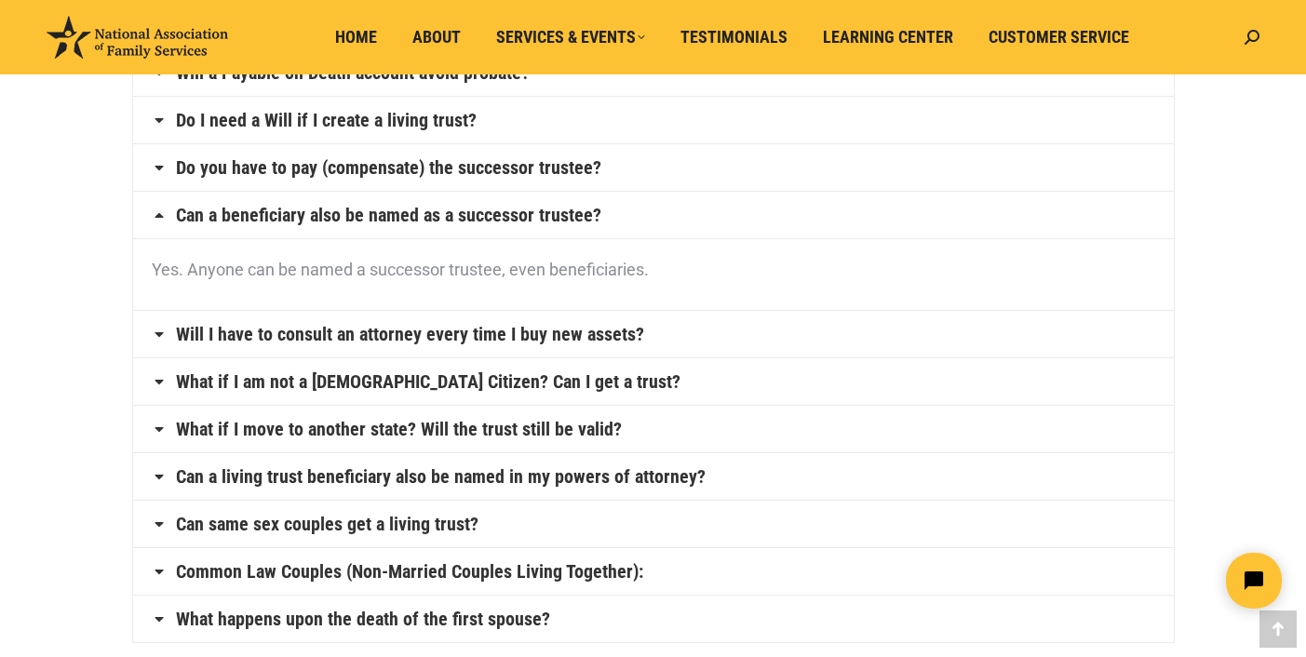
click at [355, 569] on link "Common Law Couples (Non-Married Couples Living Together):" at bounding box center [409, 571] width 467 height 19
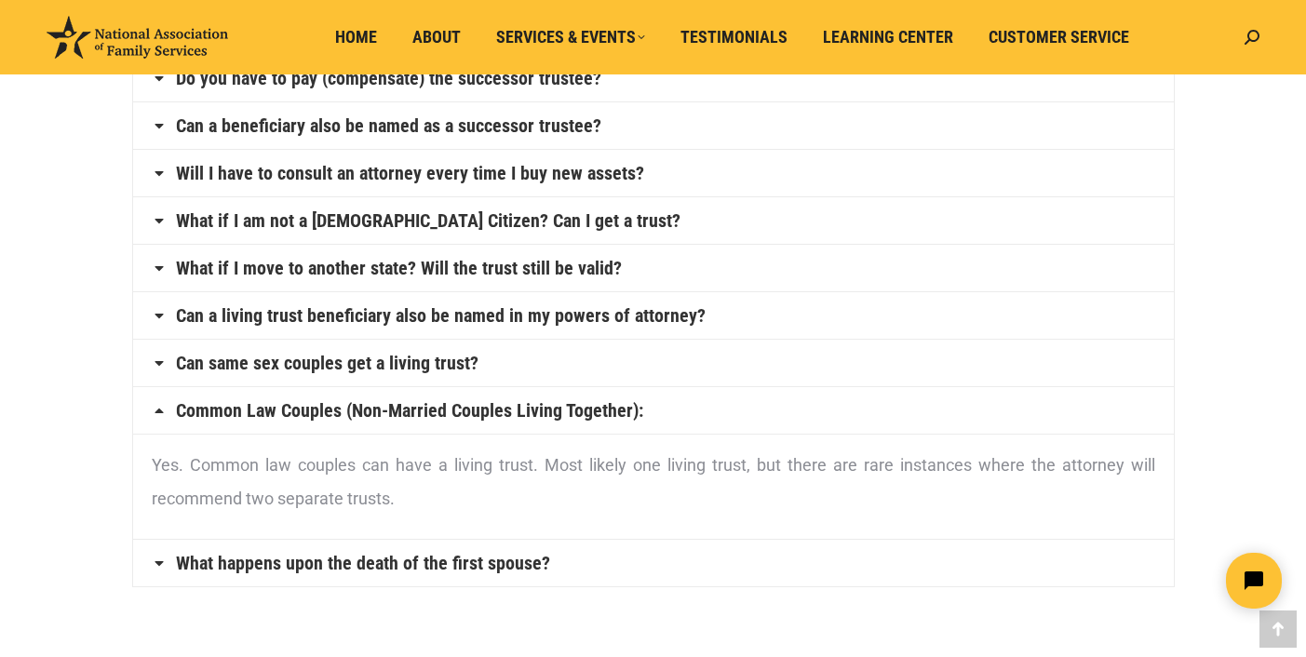
scroll to position [962, 0]
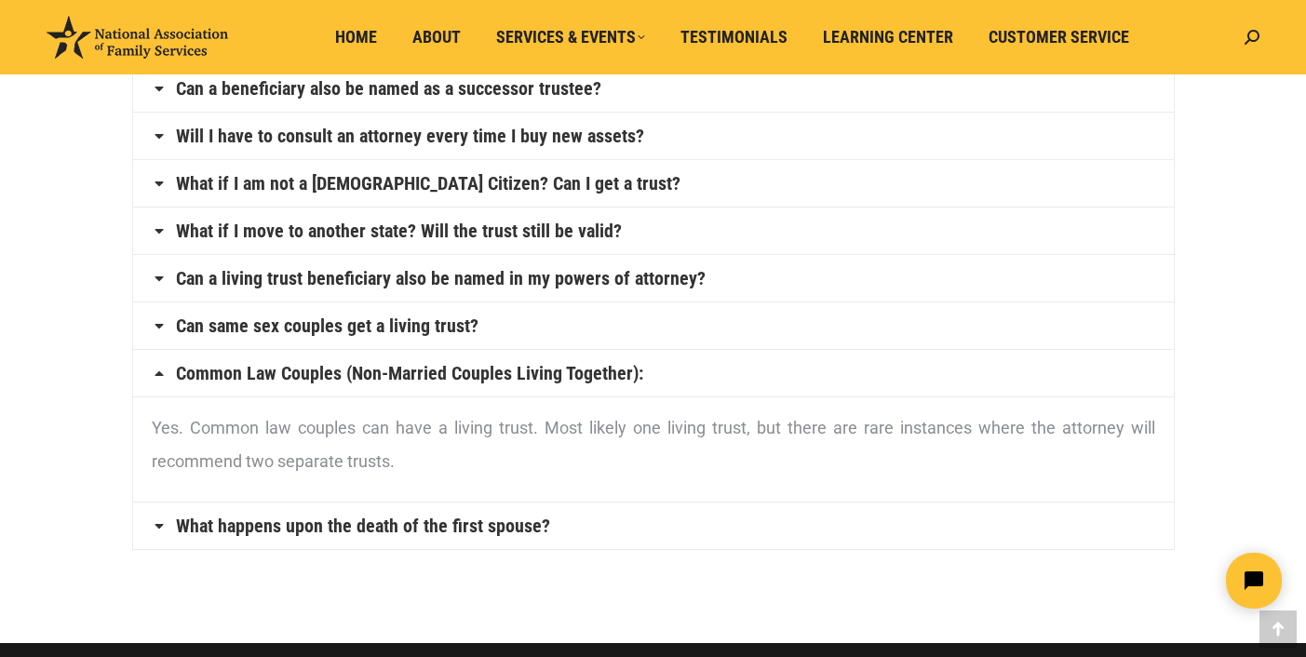
click at [385, 525] on link "What happens upon the death of the first spouse?" at bounding box center [363, 526] width 374 height 19
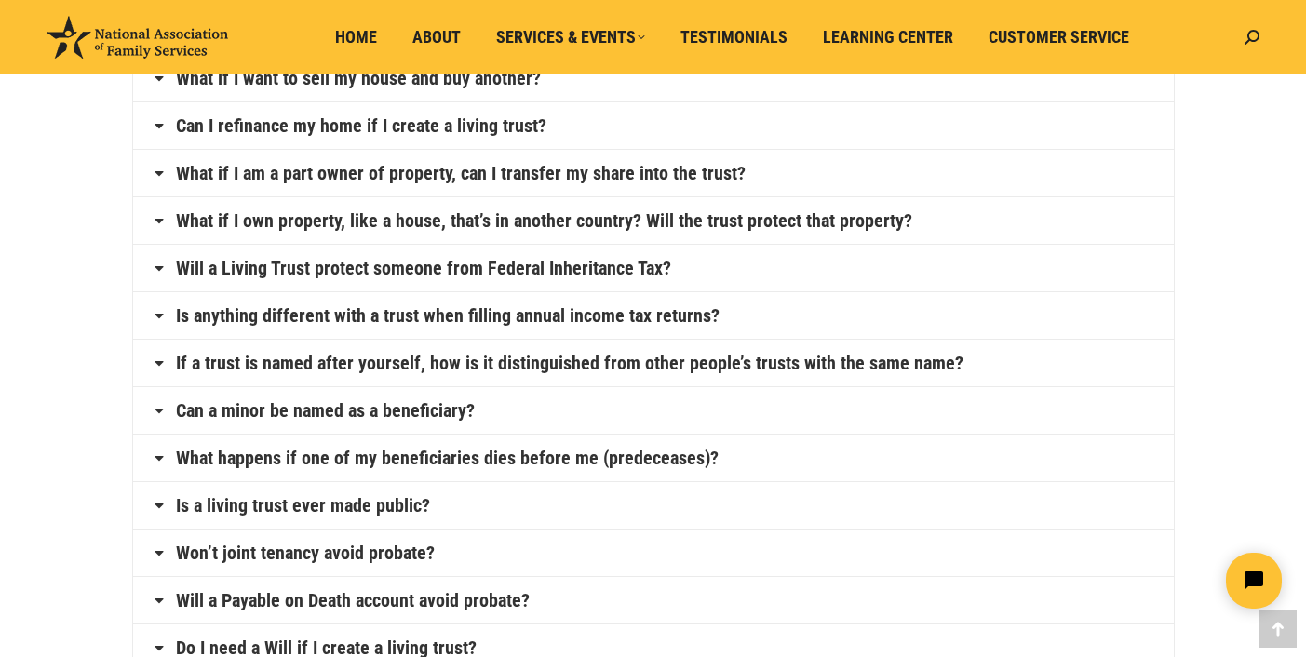
scroll to position [0, 0]
